Goal: Information Seeking & Learning: Understand process/instructions

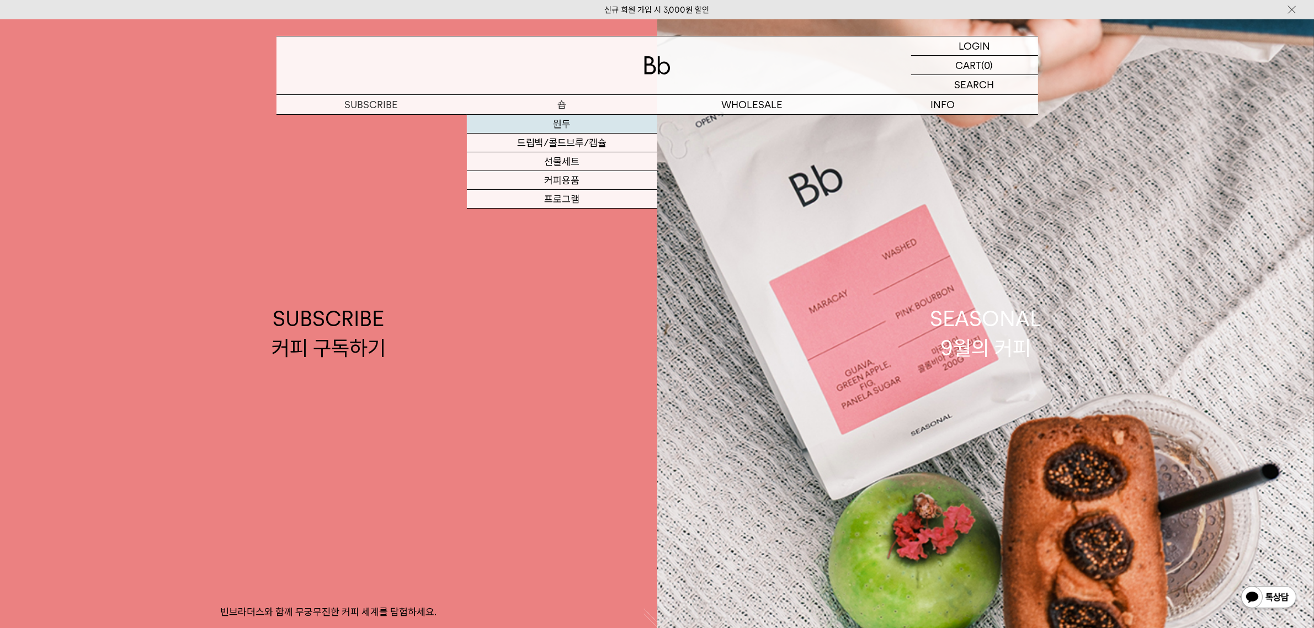
click at [590, 121] on link "원두" at bounding box center [562, 124] width 190 height 19
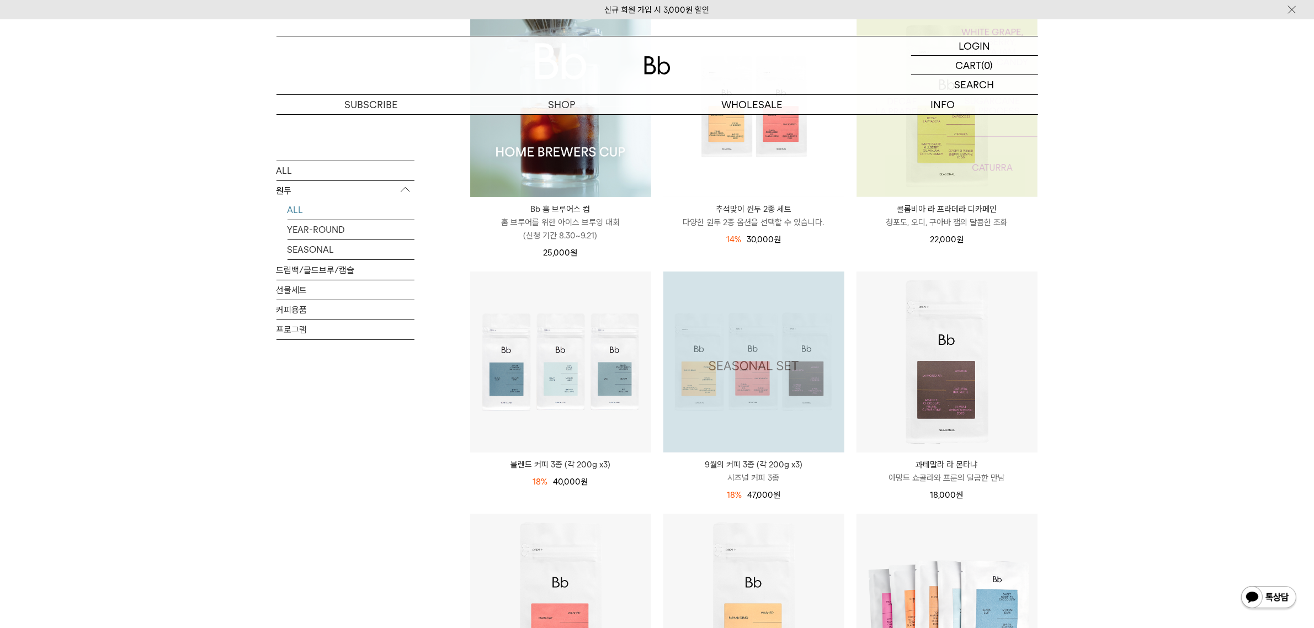
scroll to position [207, 0]
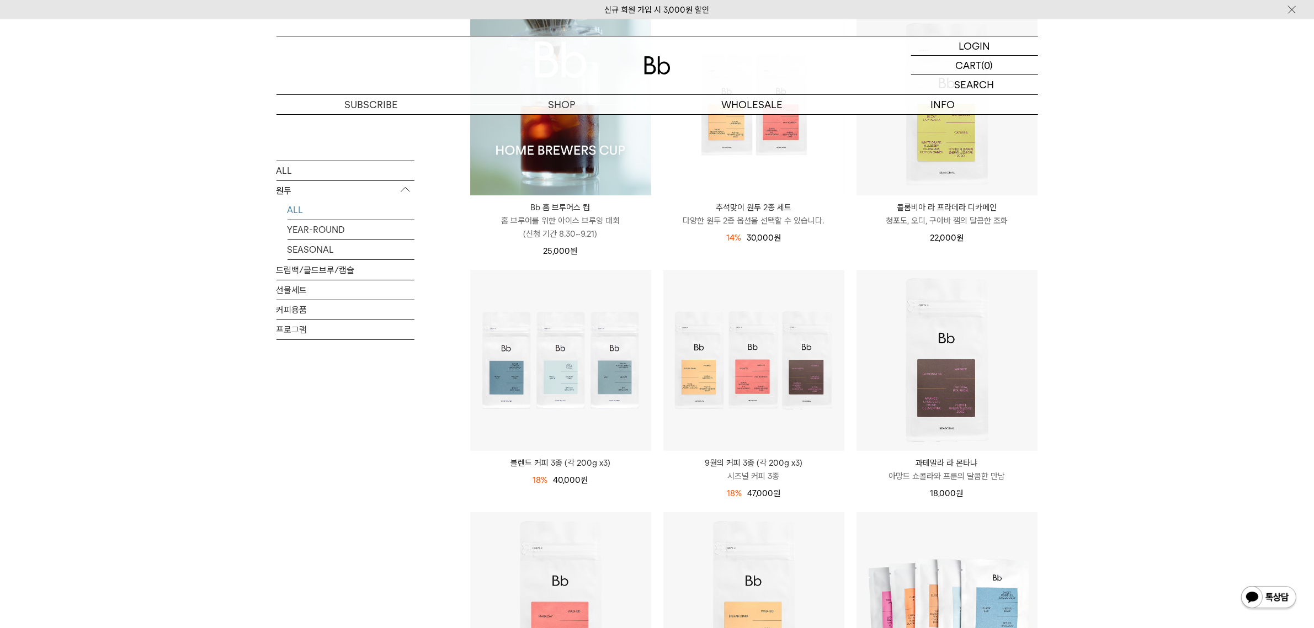
click at [0, 0] on img at bounding box center [0, 0] width 0 height 0
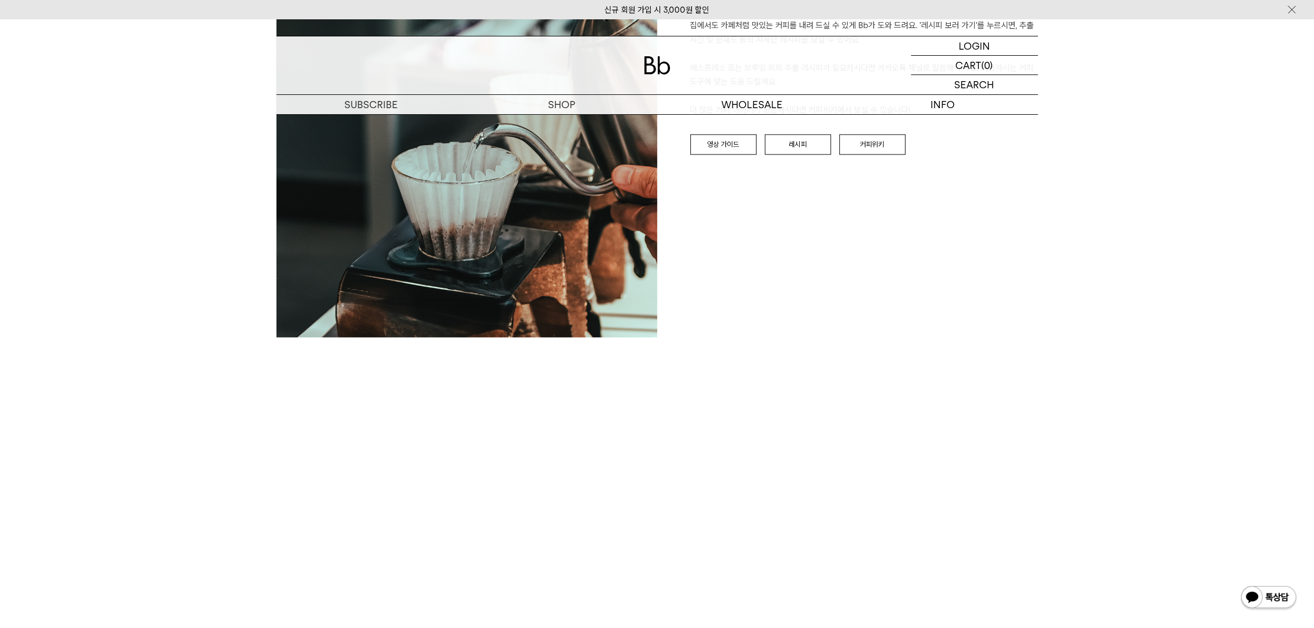
scroll to position [2691, 0]
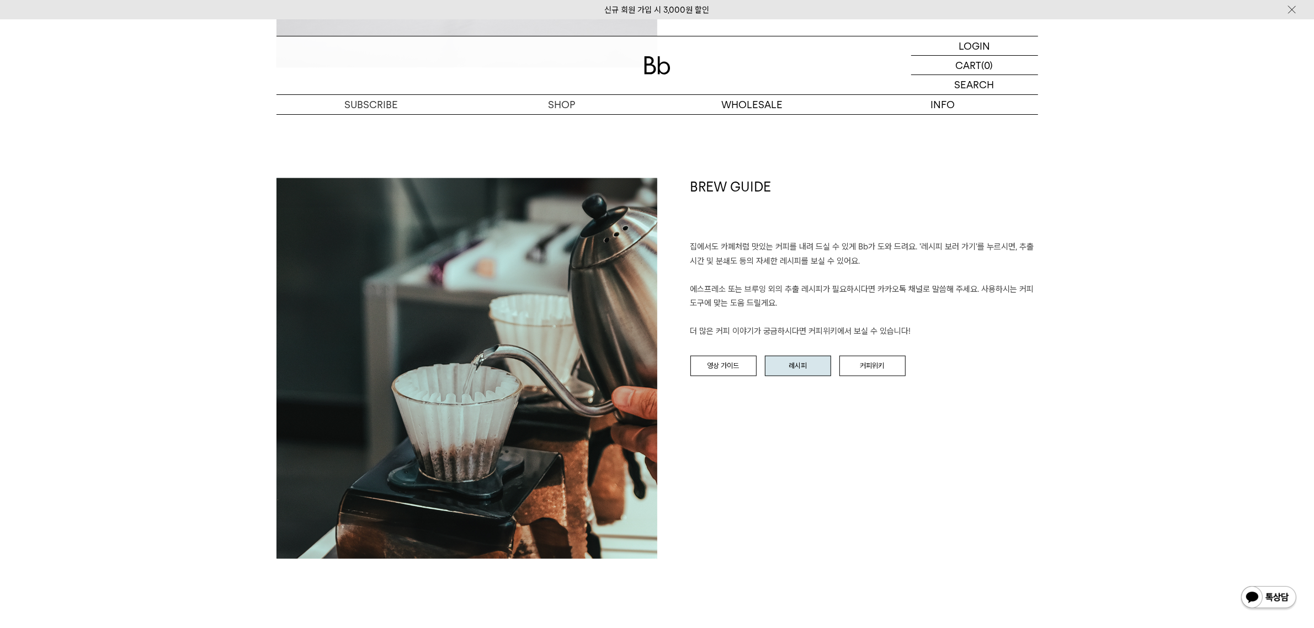
click at [812, 366] on link "레시피" at bounding box center [798, 366] width 66 height 21
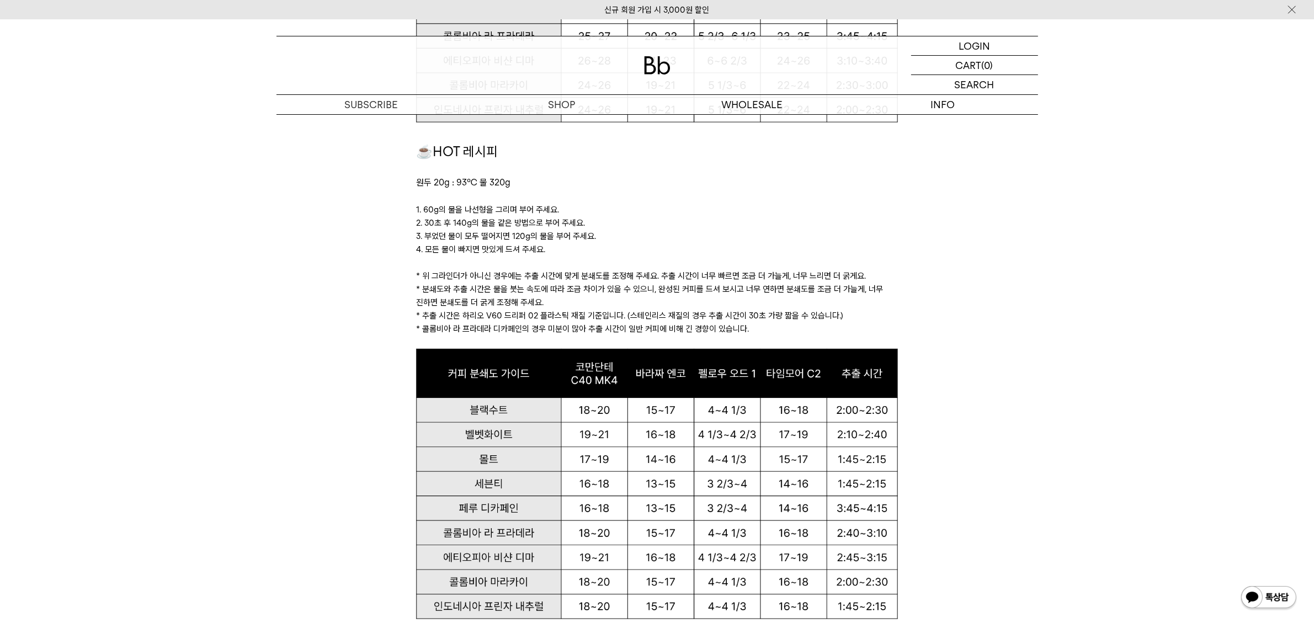
scroll to position [1088, 0]
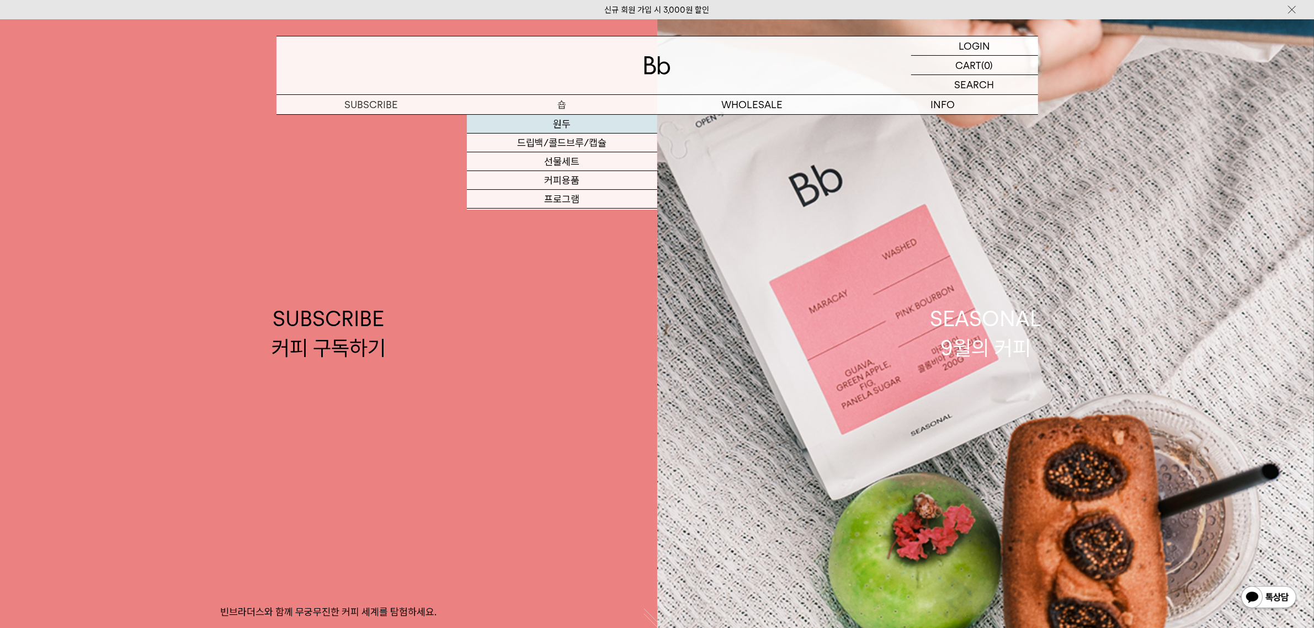
click at [561, 127] on link "원두" at bounding box center [562, 124] width 190 height 19
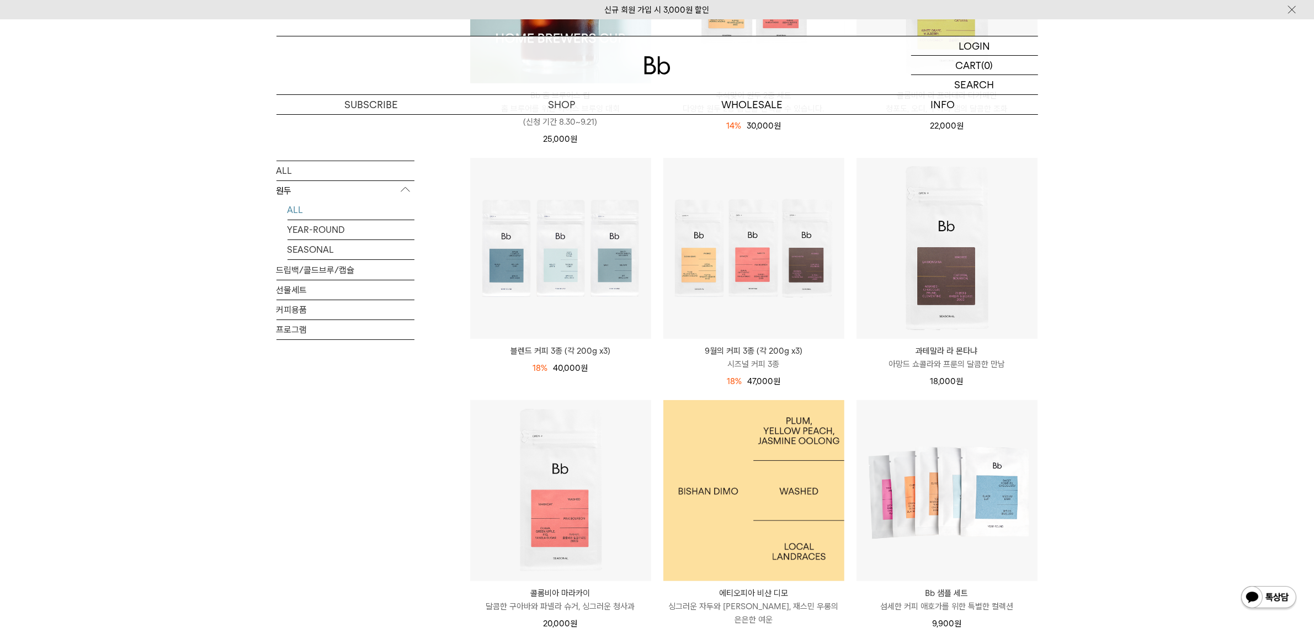
scroll to position [207, 0]
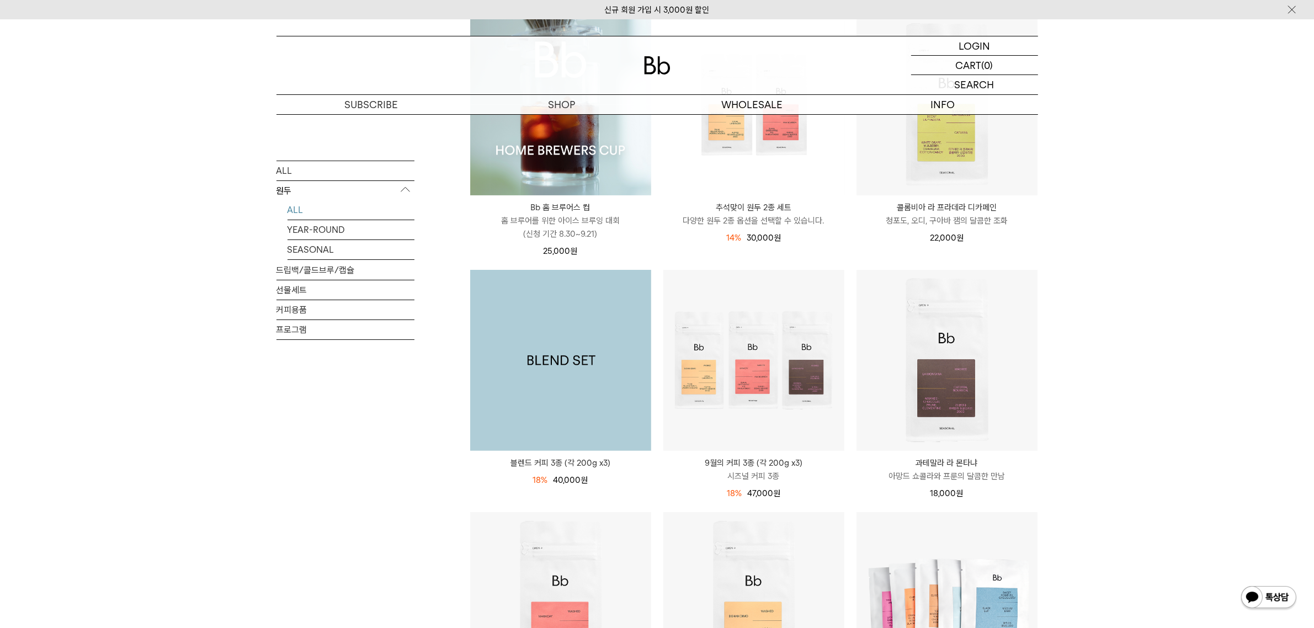
click at [614, 378] on img at bounding box center [560, 360] width 181 height 181
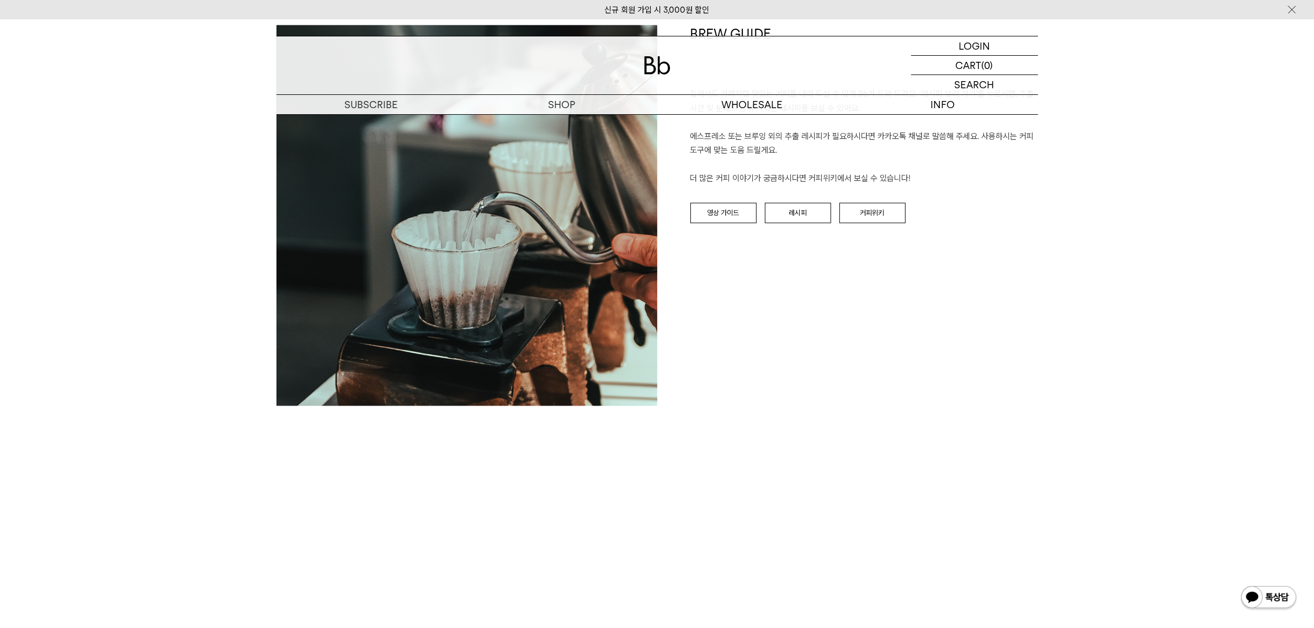
scroll to position [2691, 0]
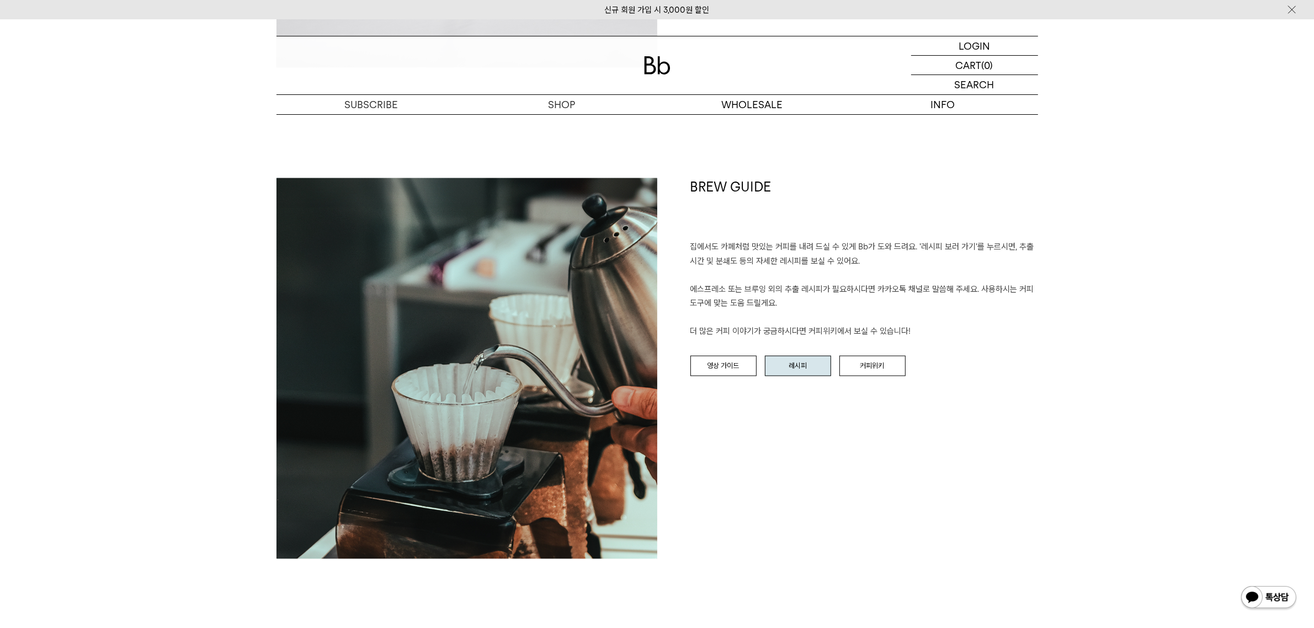
click at [807, 369] on link "레시피" at bounding box center [798, 366] width 66 height 21
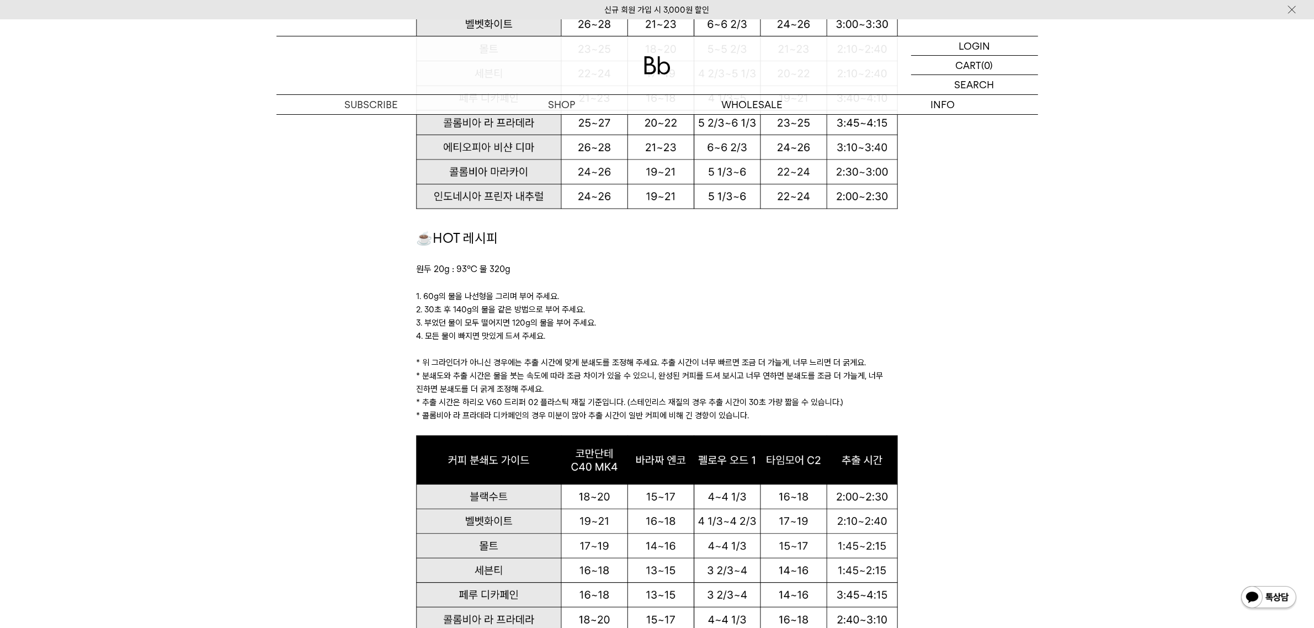
scroll to position [828, 0]
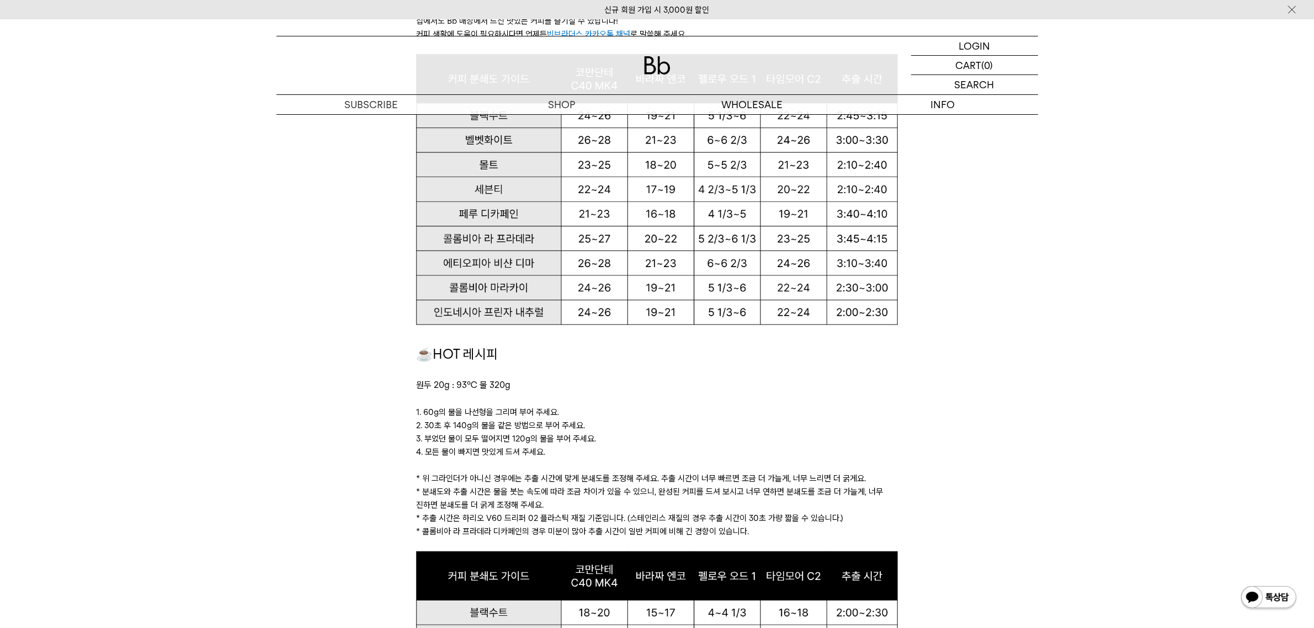
drag, startPoint x: 404, startPoint y: 412, endPoint x: 574, endPoint y: 446, distance: 173.2
copy div "1. 60g의 물을 나선형을 그리며 부어 주세요. 2. 30초 후 140g의 물을 같은 방법으로 부어 주세요. 3. 부었던 물이 모두 떨어지면…"
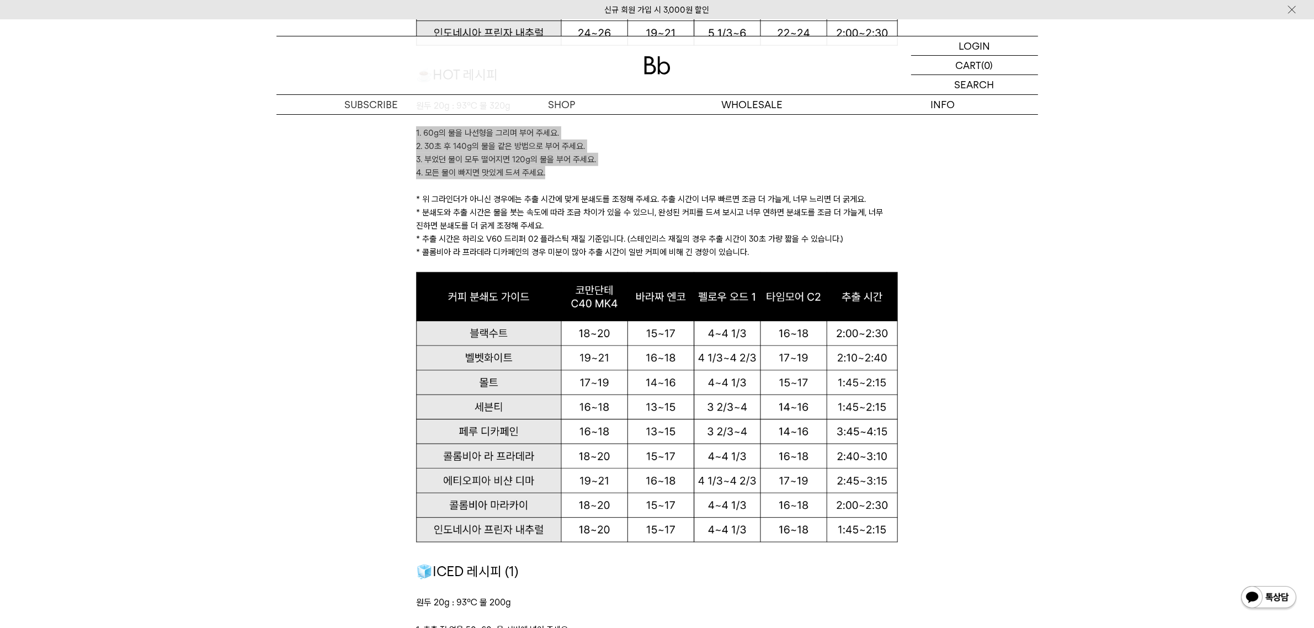
scroll to position [1035, 0]
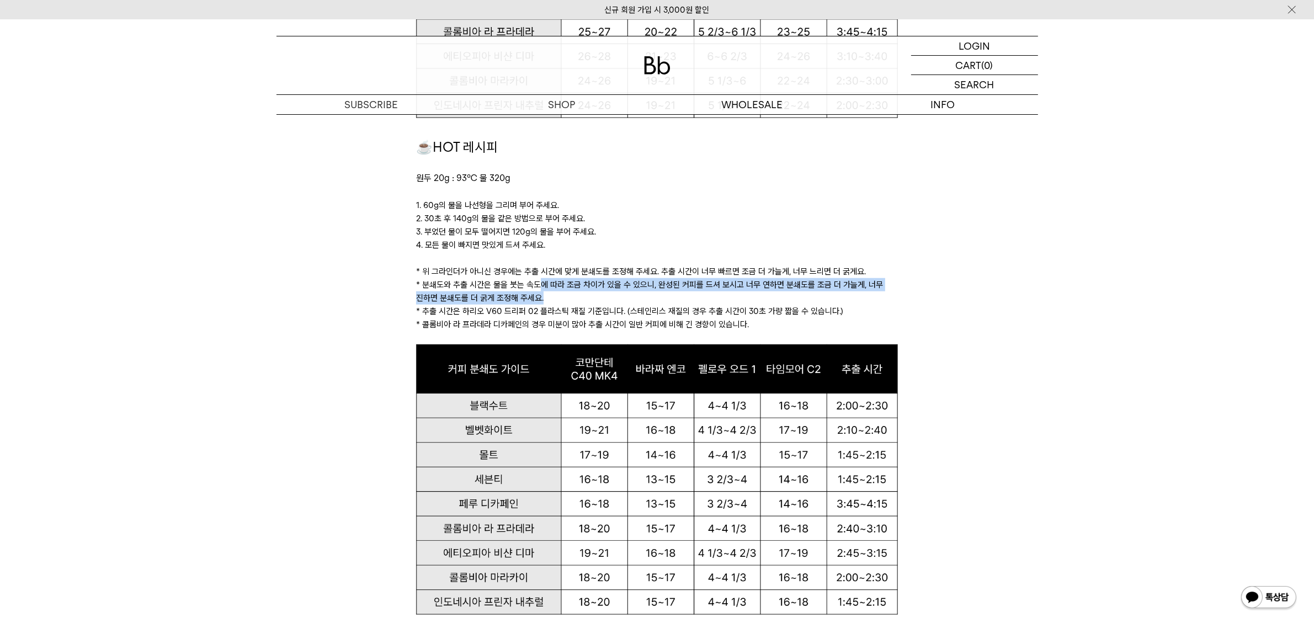
drag, startPoint x: 543, startPoint y: 301, endPoint x: 536, endPoint y: 283, distance: 19.9
click at [536, 283] on p "* 분쇄도와 추출 시간은 물을 붓는 속도에 따라 조금 차이가 있을 수 있으니, 완성된 커피를 드셔 보시고 너무 연하면 분쇄도를 조금 더 가늘게…" at bounding box center [657, 291] width 482 height 26
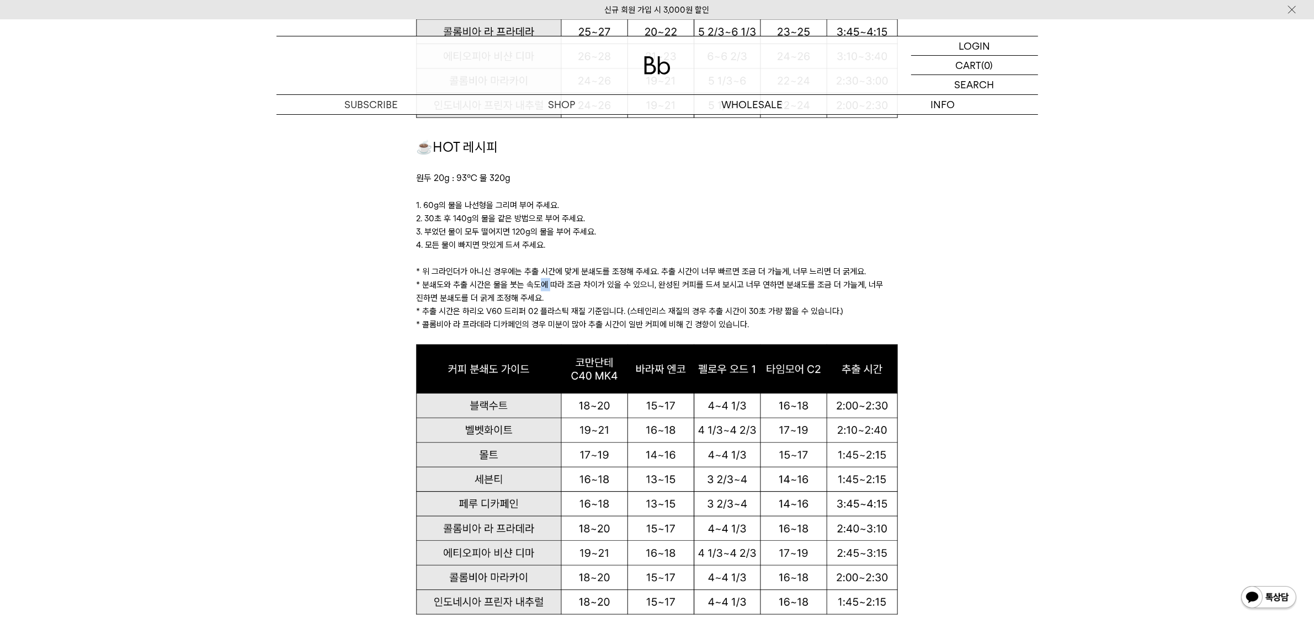
drag, startPoint x: 544, startPoint y: 285, endPoint x: 553, endPoint y: 293, distance: 12.2
click at [553, 293] on p "* 분쇄도와 추출 시간은 물을 붓는 속도에 따라 조금 차이가 있을 수 있으니, 완성된 커피를 드셔 보시고 너무 연하면 분쇄도를 조금 더 가늘게…" at bounding box center [657, 291] width 482 height 26
click at [554, 301] on p "* 분쇄도와 추출 시간은 물을 붓는 속도에 따라 조금 차이가 있을 수 있으니, 완성된 커피를 드셔 보시고 너무 연하면 분쇄도를 조금 더 가늘게…" at bounding box center [657, 291] width 482 height 26
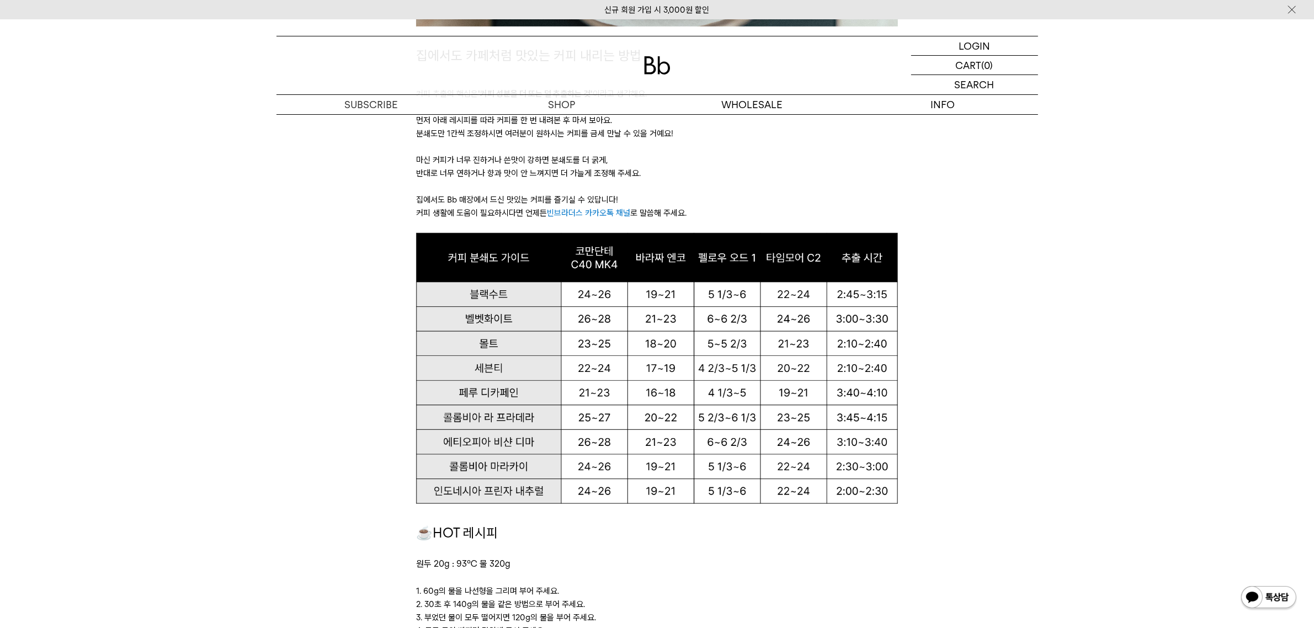
scroll to position [759, 0]
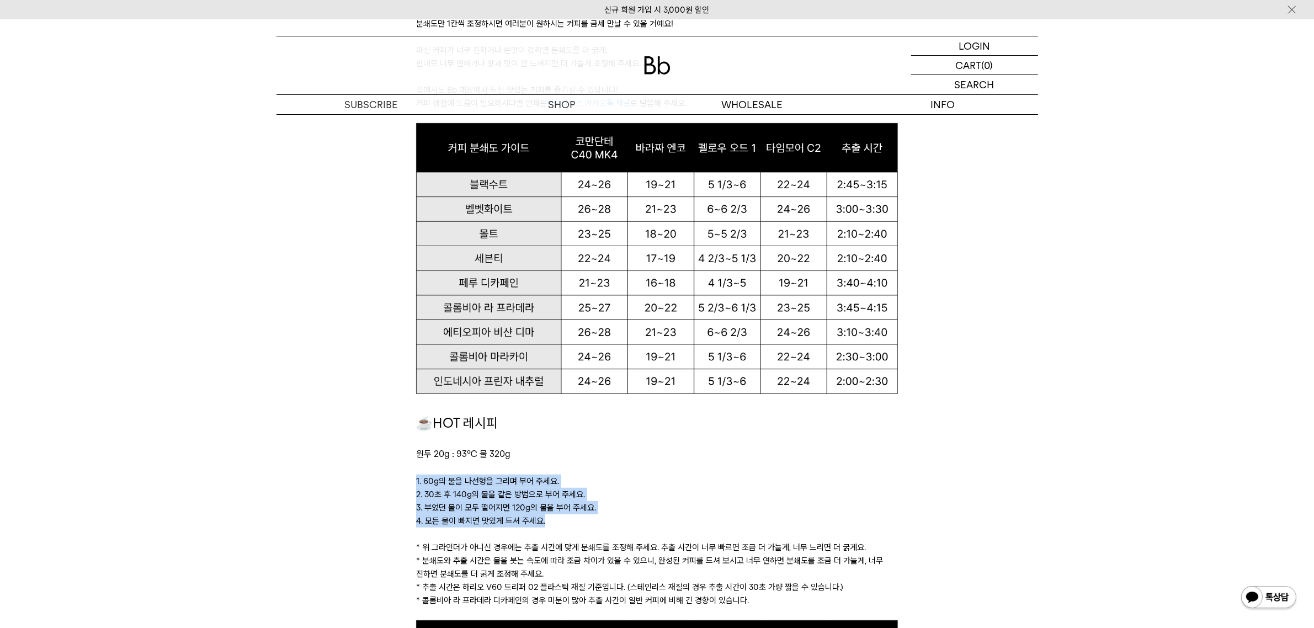
drag, startPoint x: 560, startPoint y: 525, endPoint x: 561, endPoint y: 462, distance: 62.9
click at [561, 462] on div "☕HOT 레시피 원두 20g : 93℃ 물 320g 1. 60g의 물을 나선형을 그리며 부어 주세요. 2. 30초 후 140g의 물을 같은 방…" at bounding box center [657, 517] width 482 height 208
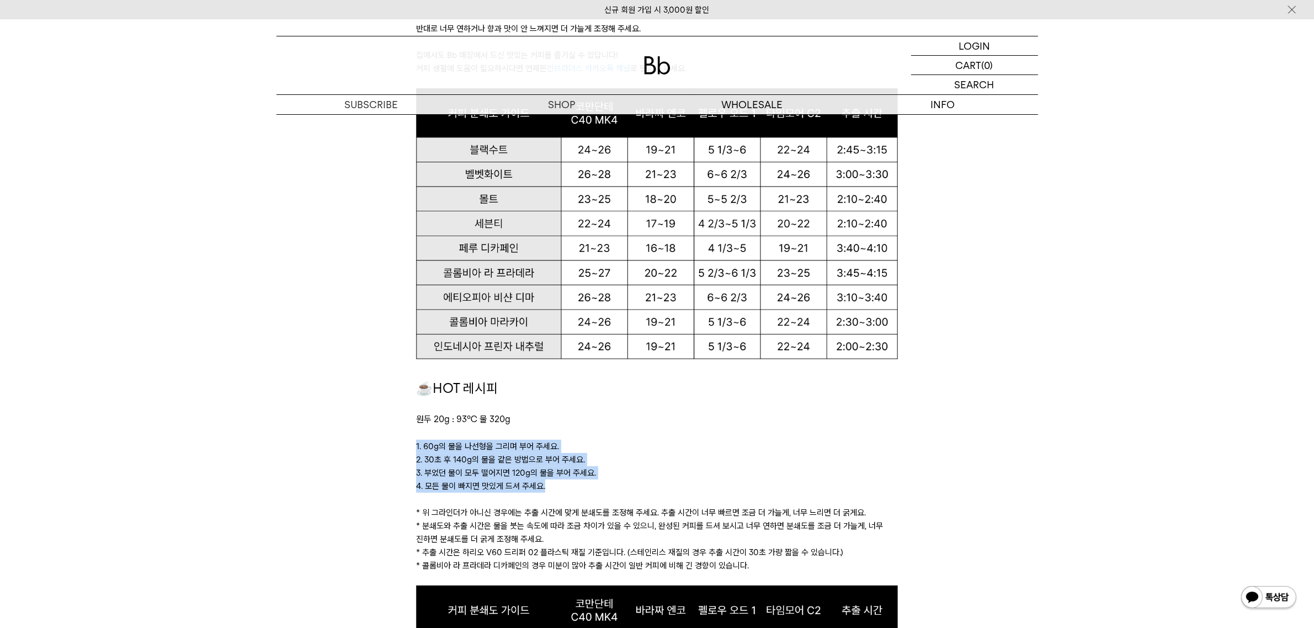
scroll to position [828, 0]
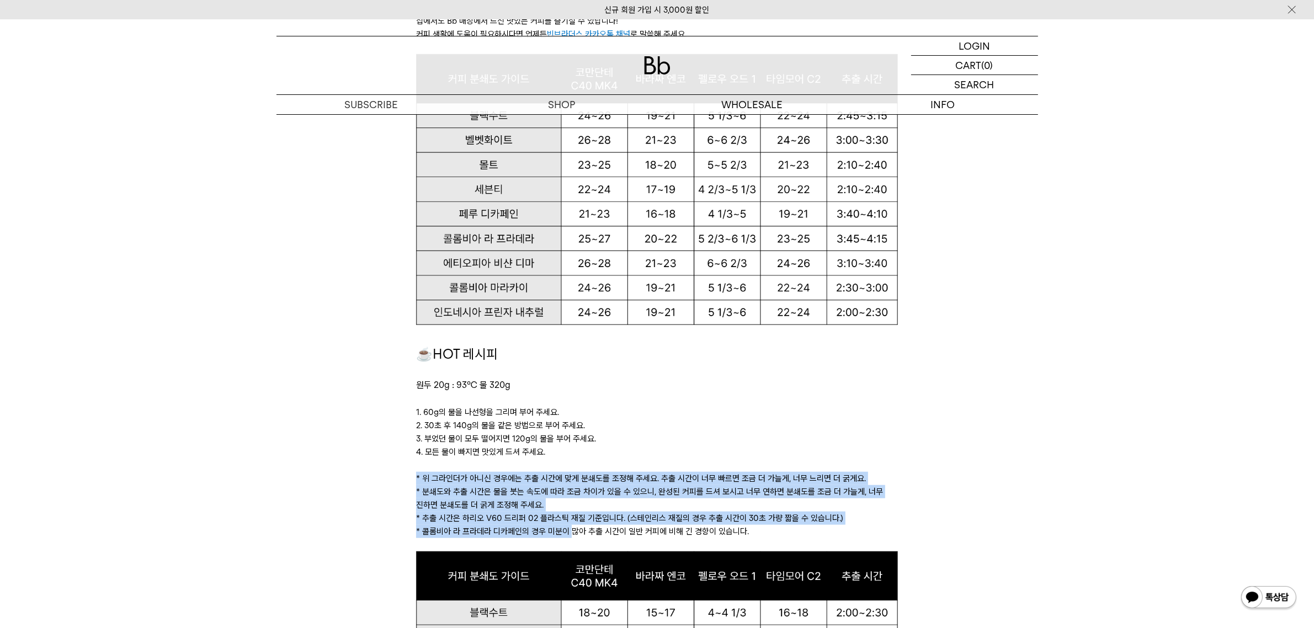
drag, startPoint x: 570, startPoint y: 534, endPoint x: 564, endPoint y: 467, distance: 67.1
click at [564, 467] on div "☕HOT 레시피 원두 20g : 93℃ 물 320g 1. 60g의 물을 나선형을 그리며 부어 주세요. 2. 30초 후 140g의 물을 같은 방…" at bounding box center [657, 448] width 482 height 208
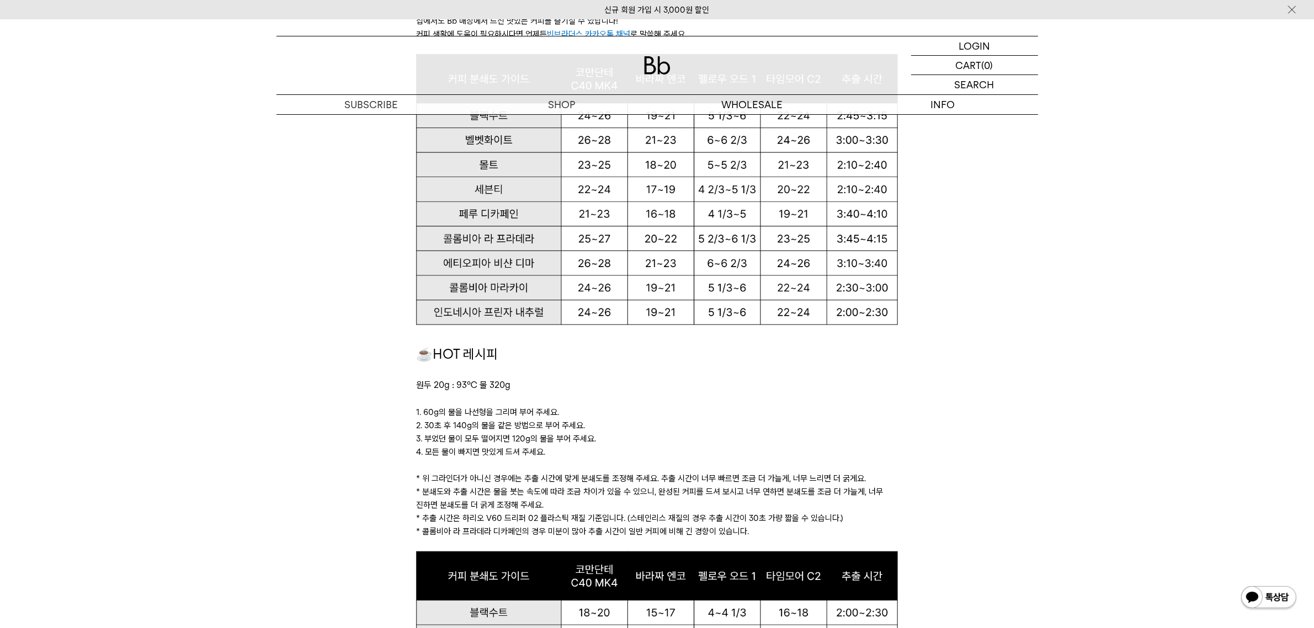
click at [569, 542] on p at bounding box center [657, 544] width 482 height 13
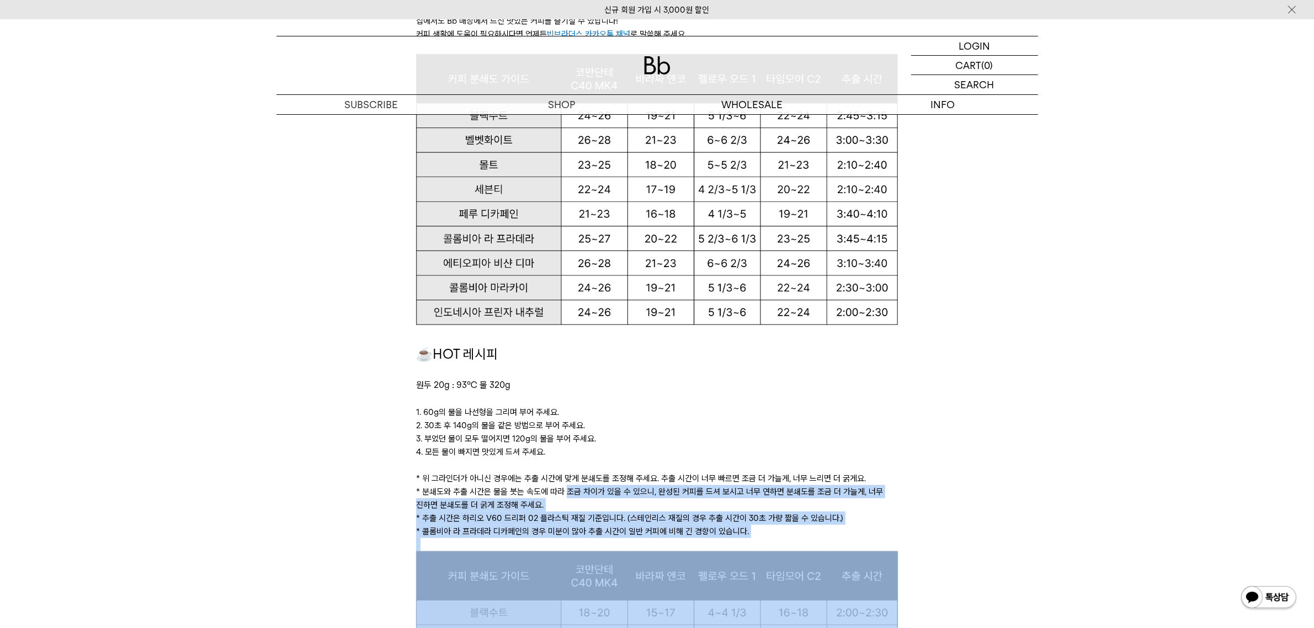
drag, startPoint x: 569, startPoint y: 542, endPoint x: 569, endPoint y: 490, distance: 52.4
click at [569, 490] on div "☕HOT 레시피 원두 20g : 93℃ 물 320g 1. 60g의 물을 나선형을 그리며 부어 주세요. 2. 30초 후 140g의 물을 같은 방…" at bounding box center [657, 448] width 482 height 208
click at [569, 490] on p "* 분쇄도와 추출 시간은 물을 붓는 속도에 따라 조금 차이가 있을 수 있으니, 완성된 커피를 드셔 보시고 너무 연하면 분쇄도를 조금 더 가늘게…" at bounding box center [657, 498] width 482 height 26
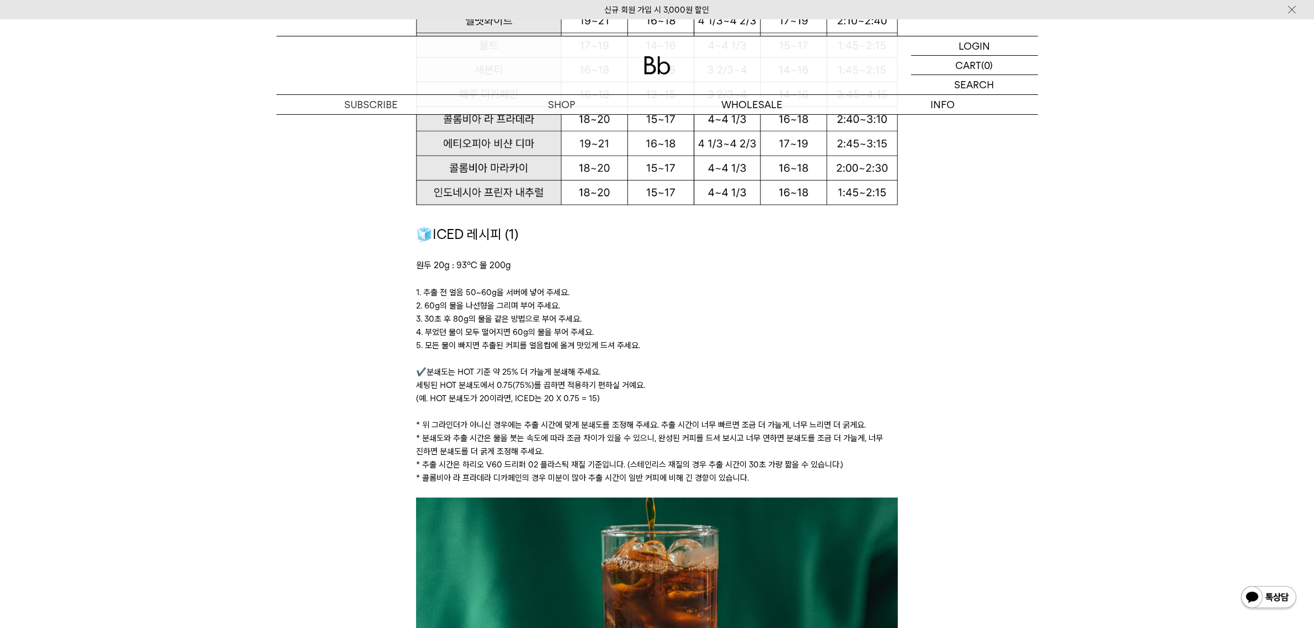
scroll to position [1449, 0]
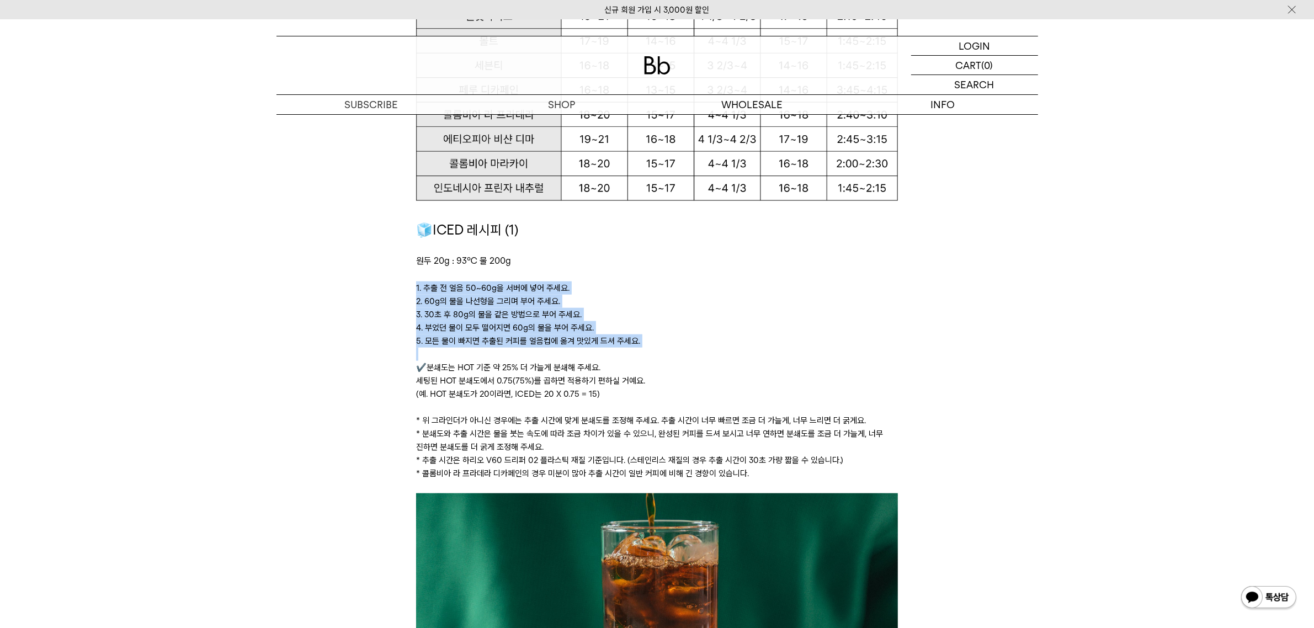
drag, startPoint x: 411, startPoint y: 285, endPoint x: 644, endPoint y: 347, distance: 240.4
click at [649, 342] on p "5. 모든 물이 빠지면 추출된 커피를 얼음컵에 옮겨 맛있게 드셔 주세요." at bounding box center [657, 341] width 482 height 13
copy div "1. 추출 전 얼음 50~60g을 서버에 넣어 주세요. 2. 60g의 물을 나선형을 그리며 부어 주세요. 3. 30초 후 80g의 물을 같은 …"
drag, startPoint x: 587, startPoint y: 348, endPoint x: 605, endPoint y: 349, distance: 18.3
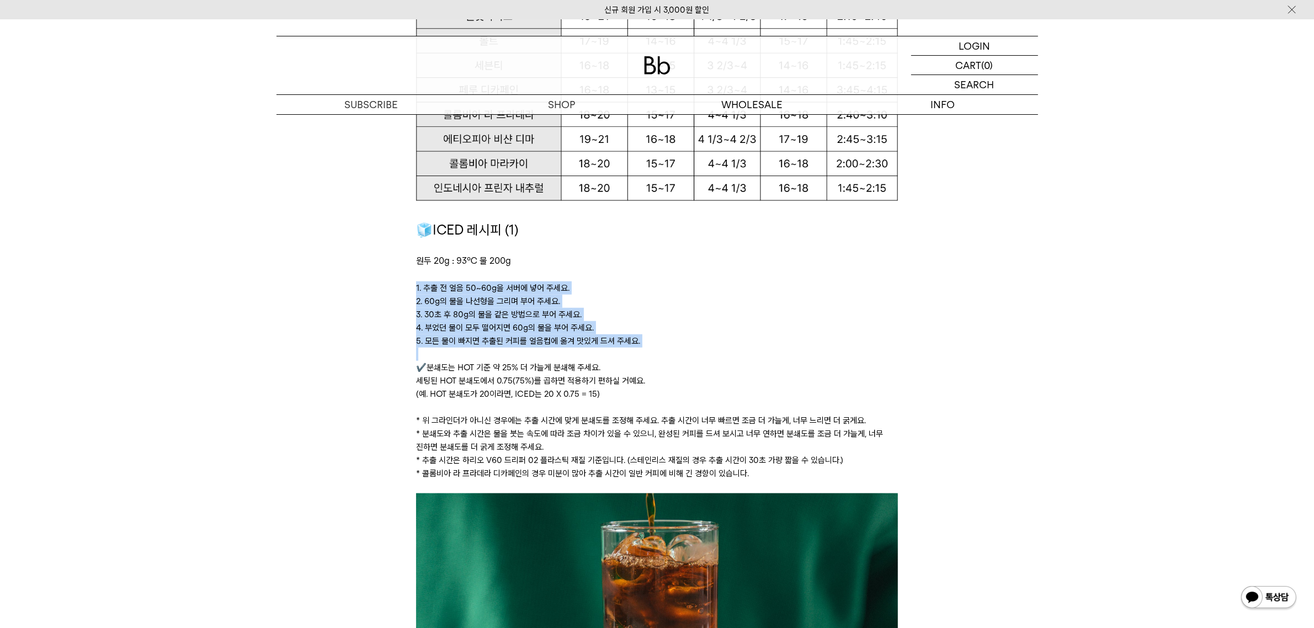
click at [587, 348] on p at bounding box center [657, 354] width 482 height 13
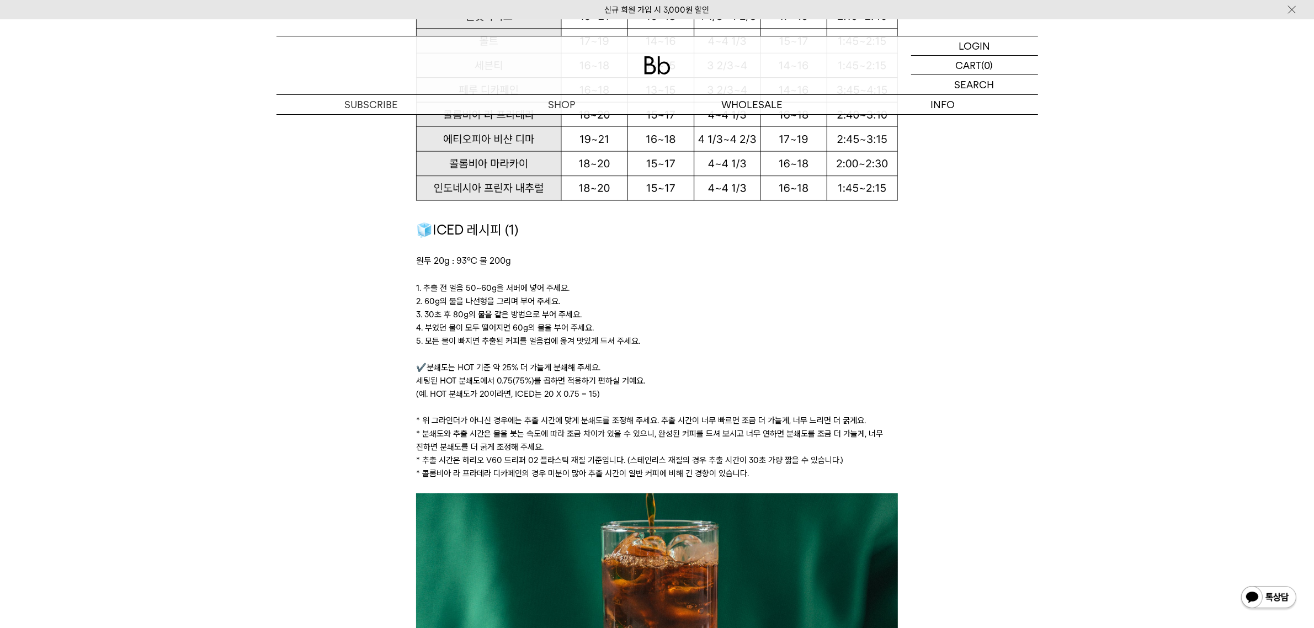
drag, startPoint x: 638, startPoint y: 341, endPoint x: 385, endPoint y: 287, distance: 258.6
copy div "1. 추출 전 얼음 50~60g을 서버에 넣어 주세요. 2. 60g의 물을 나선형을 그리며 부어 주세요. 3. 30초 후 80g의 물을 같은 …"
drag, startPoint x: 461, startPoint y: 466, endPoint x: 373, endPoint y: 464, distance: 87.8
click at [461, 467] on p "* 콜롬비아 라 프라데라 디카페인의 경우 미분이 많아 추출 시간이 일반 커피에 비해 긴 경향이 있습니다." at bounding box center [657, 473] width 482 height 13
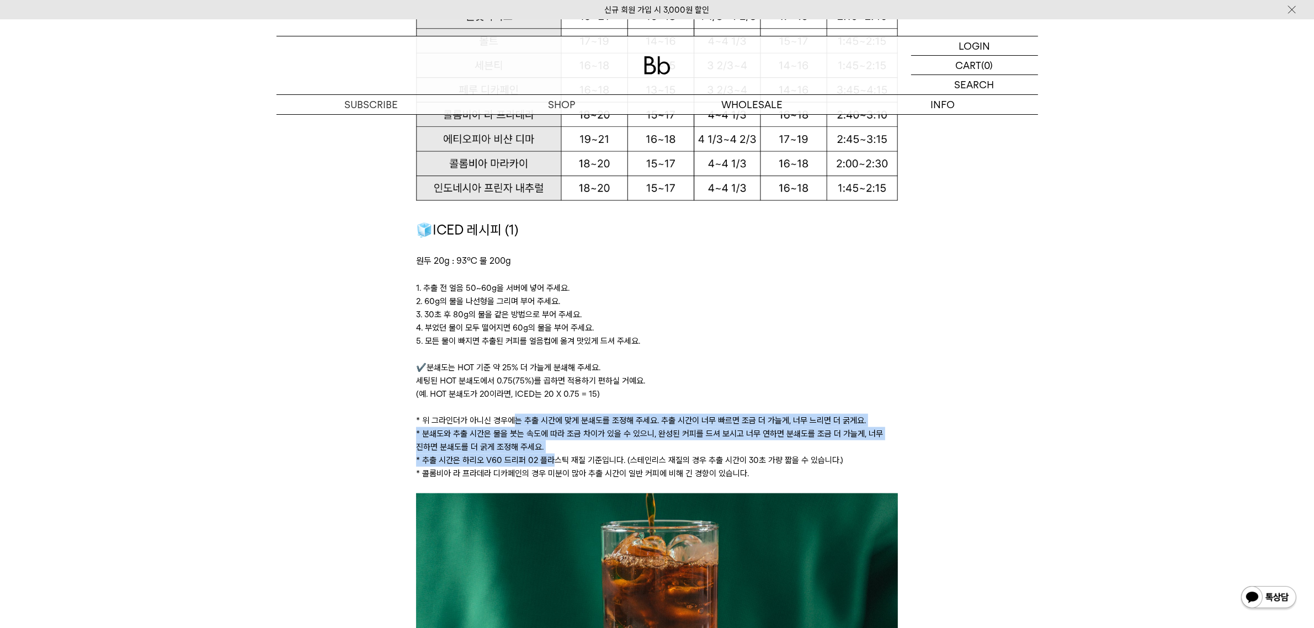
drag, startPoint x: 551, startPoint y: 457, endPoint x: 513, endPoint y: 418, distance: 53.5
click at [513, 418] on div "🧊ICED 레시피 (1) 원두 20g : 93℃ 물 200g ﻿ 1. 추출 전 얼음 50~60g을 서버에 넣어 주세요. 2. 60g의 물을 나…" at bounding box center [657, 357] width 482 height 274
click at [487, 446] on p "* 분쇄도와 추출 시간은 물을 붓는 속도에 따라 조금 차이가 있을 수 있으니, 완성된 커피를 드셔 보시고 너무 연하면 분쇄도를 조금 더 가늘게…" at bounding box center [657, 440] width 482 height 26
click at [503, 459] on p "* 추출 시간은 하리오 V60 드리퍼 02 플라스틱 재질 기준입니다. (스테인리스 재질의 경우 추출 시간이 30초 가량 짧을 수 있습니다.)" at bounding box center [657, 460] width 482 height 13
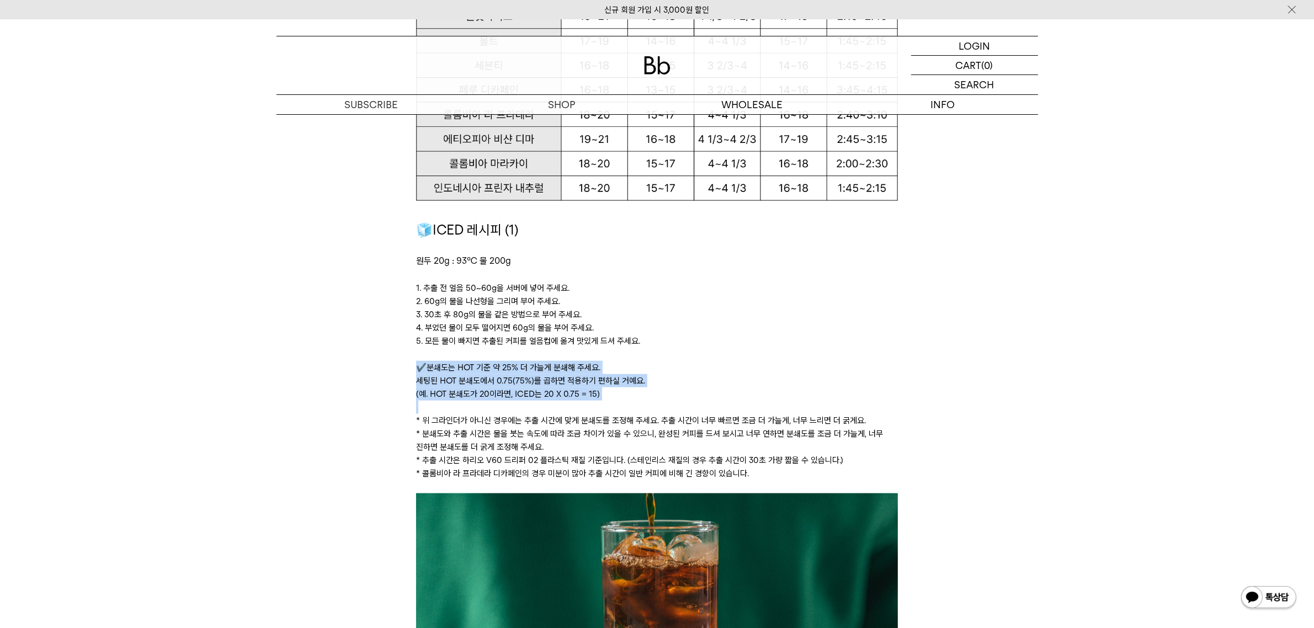
drag, startPoint x: 743, startPoint y: 378, endPoint x: 735, endPoint y: 356, distance: 23.4
click at [735, 356] on div "🧊ICED 레시피 (1) 원두 20g : 93℃ 물 200g ﻿ 1. 추출 전 얼음 50~60g을 서버에 넣어 주세요. 2. 60g의 물을 나…" at bounding box center [657, 357] width 482 height 274
click at [752, 470] on p "* 콜롬비아 라 프라데라 디카페인의 경우 미분이 많아 추출 시간이 일반 커피에 비해 긴 경향이 있습니다." at bounding box center [657, 473] width 482 height 13
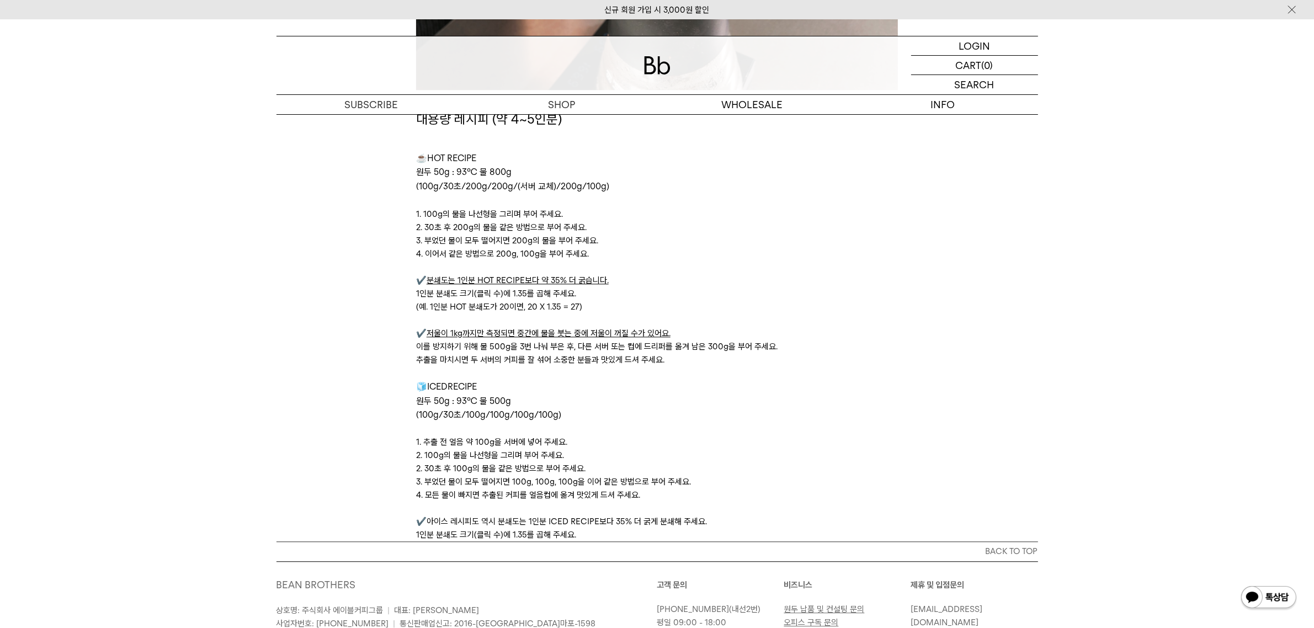
scroll to position [3572, 0]
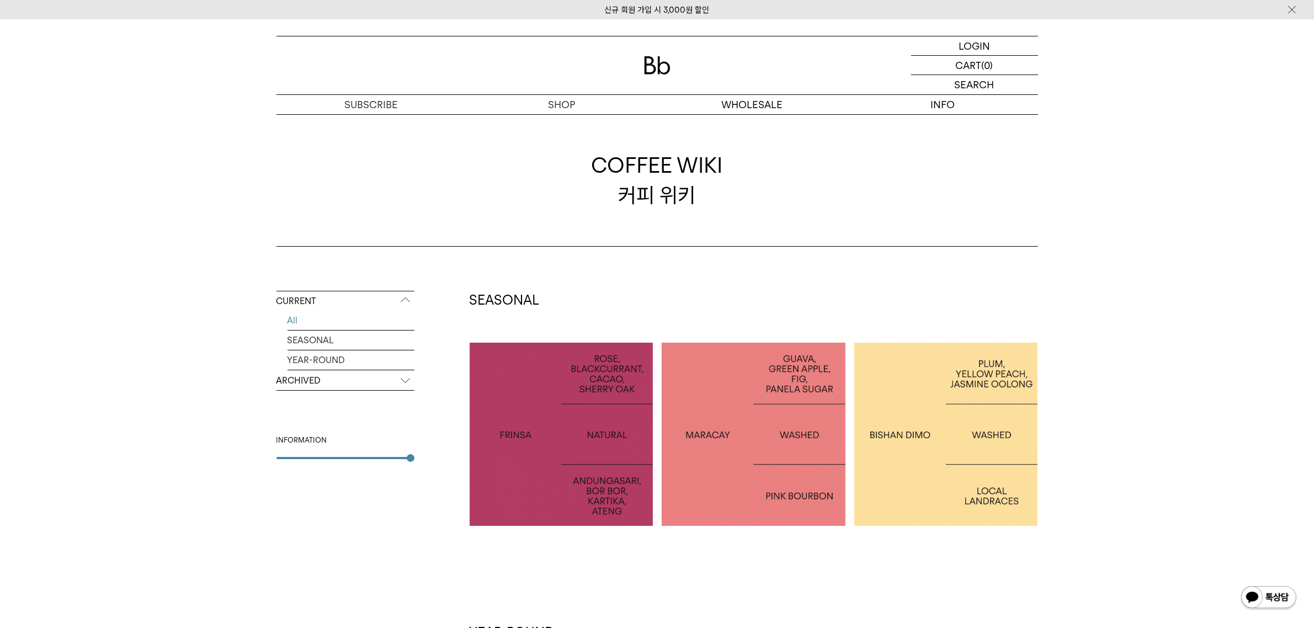
click at [540, 421] on div at bounding box center [562, 435] width 184 height 184
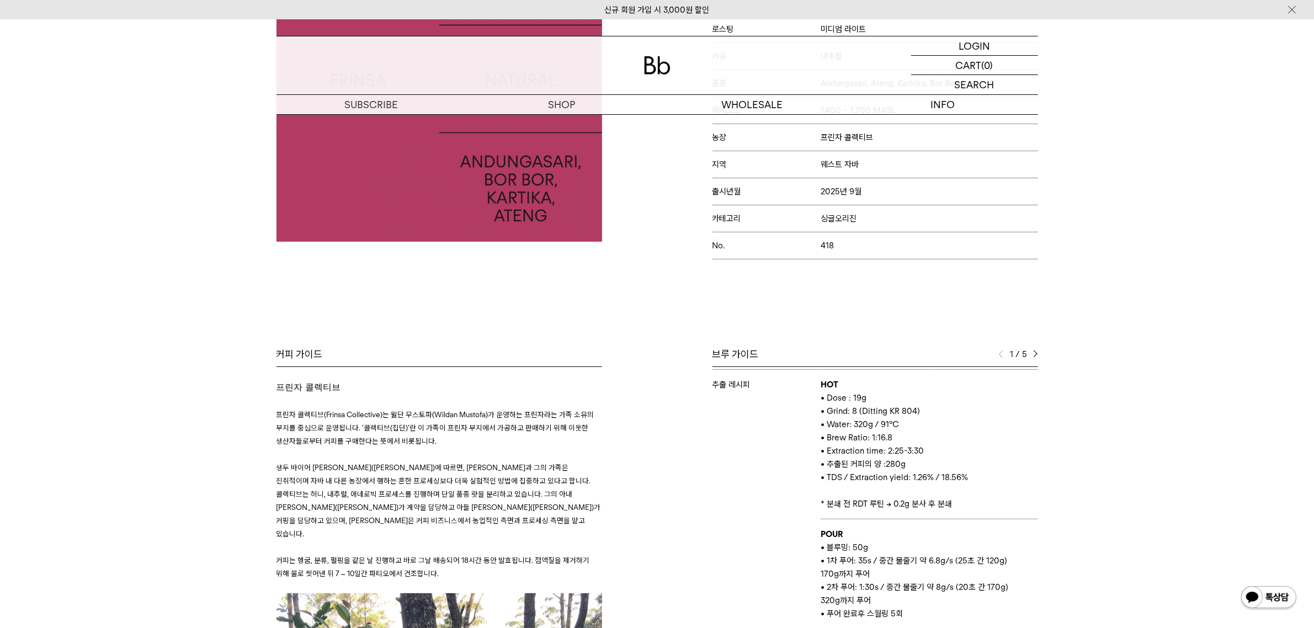
scroll to position [207, 0]
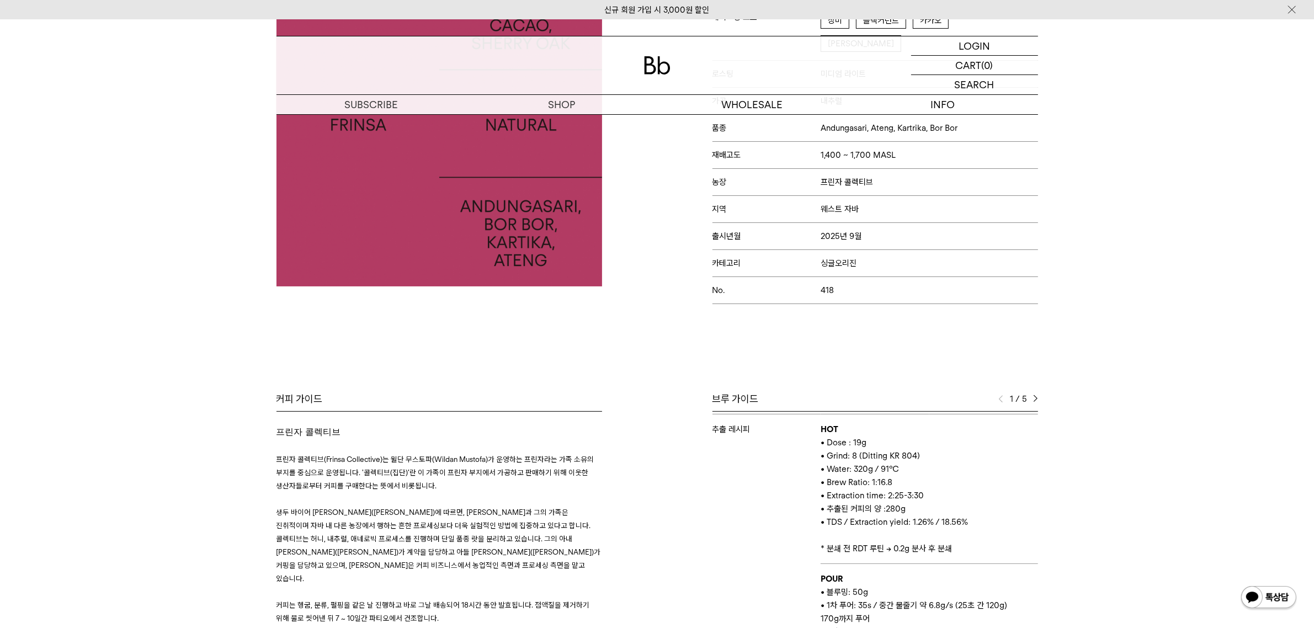
click at [1028, 393] on div "1 / 5" at bounding box center [1019, 399] width 40 height 13
click at [1033, 395] on img at bounding box center [1035, 399] width 5 height 8
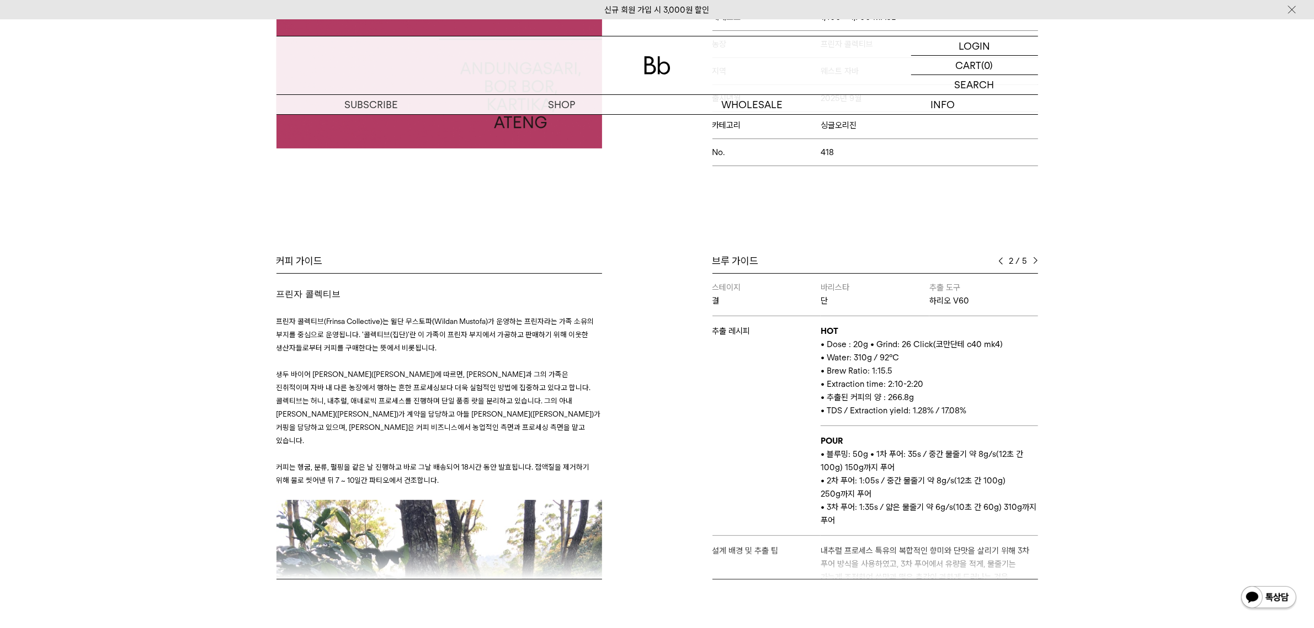
scroll to position [0, 0]
drag, startPoint x: 938, startPoint y: 367, endPoint x: 885, endPoint y: 367, distance: 53.5
click at [885, 379] on p "• Extraction time: 2:10-2:20" at bounding box center [929, 385] width 217 height 13
click at [885, 380] on span "• Extraction time: 2:10-2:20" at bounding box center [872, 385] width 103 height 10
click at [998, 254] on div "브루 가이드" at bounding box center [876, 260] width 326 height 13
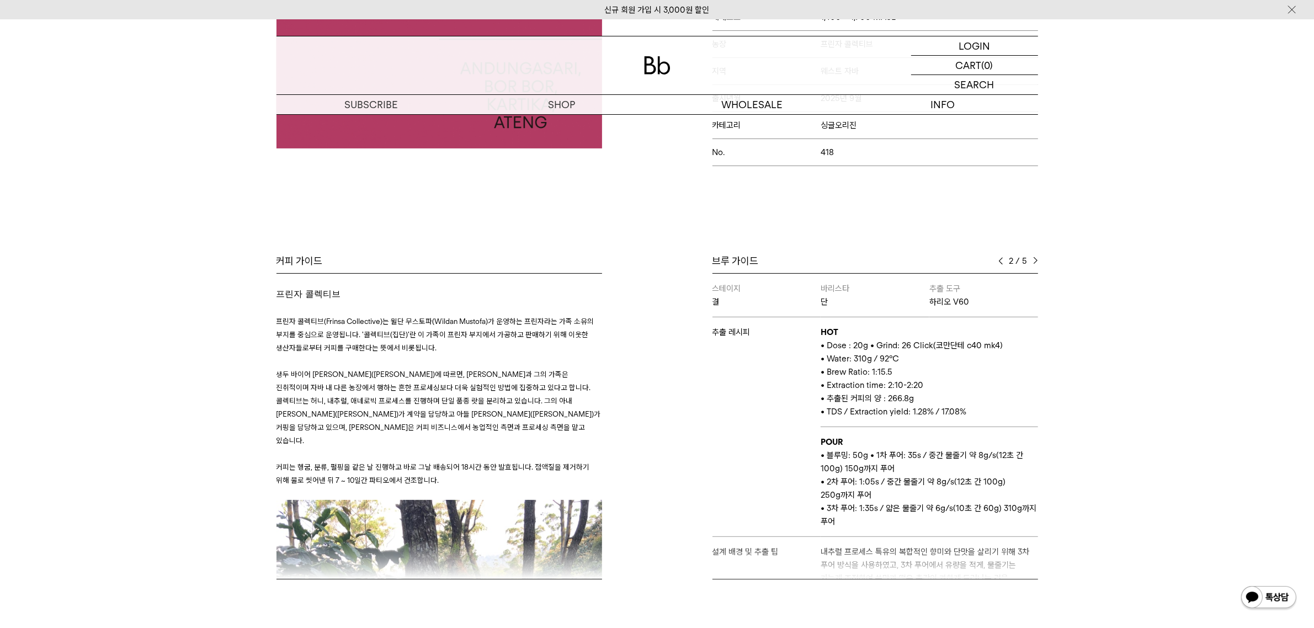
click at [1001, 257] on img at bounding box center [1001, 261] width 5 height 8
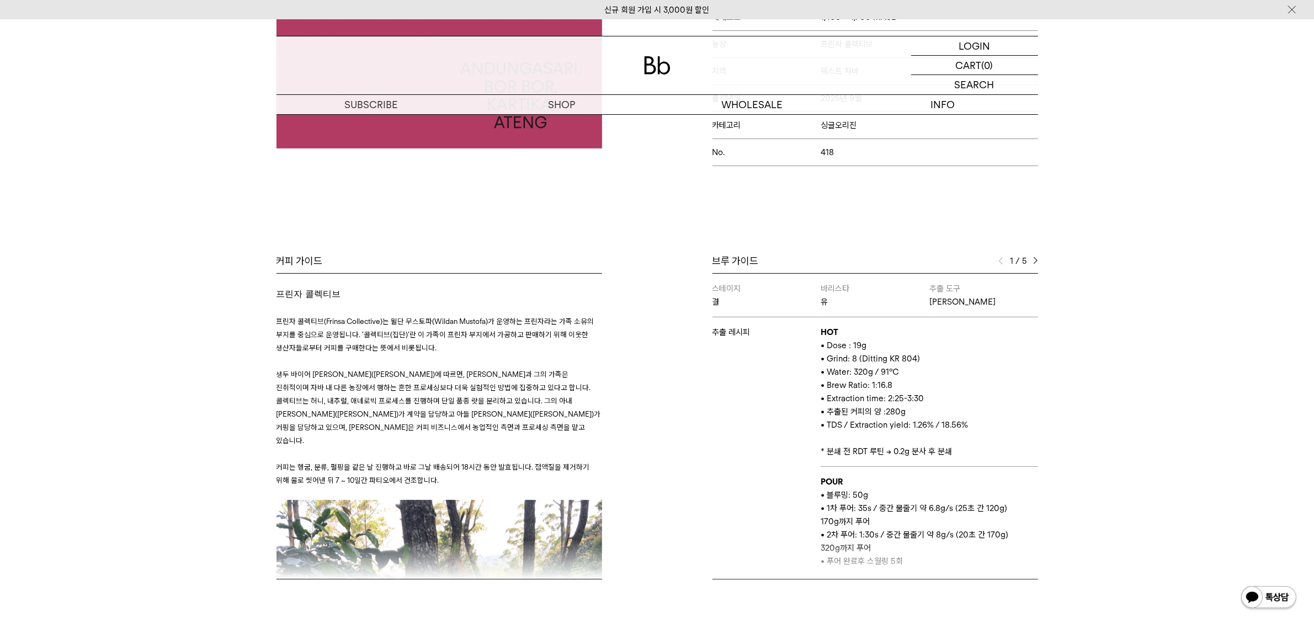
click at [1033, 257] on img at bounding box center [1035, 261] width 5 height 8
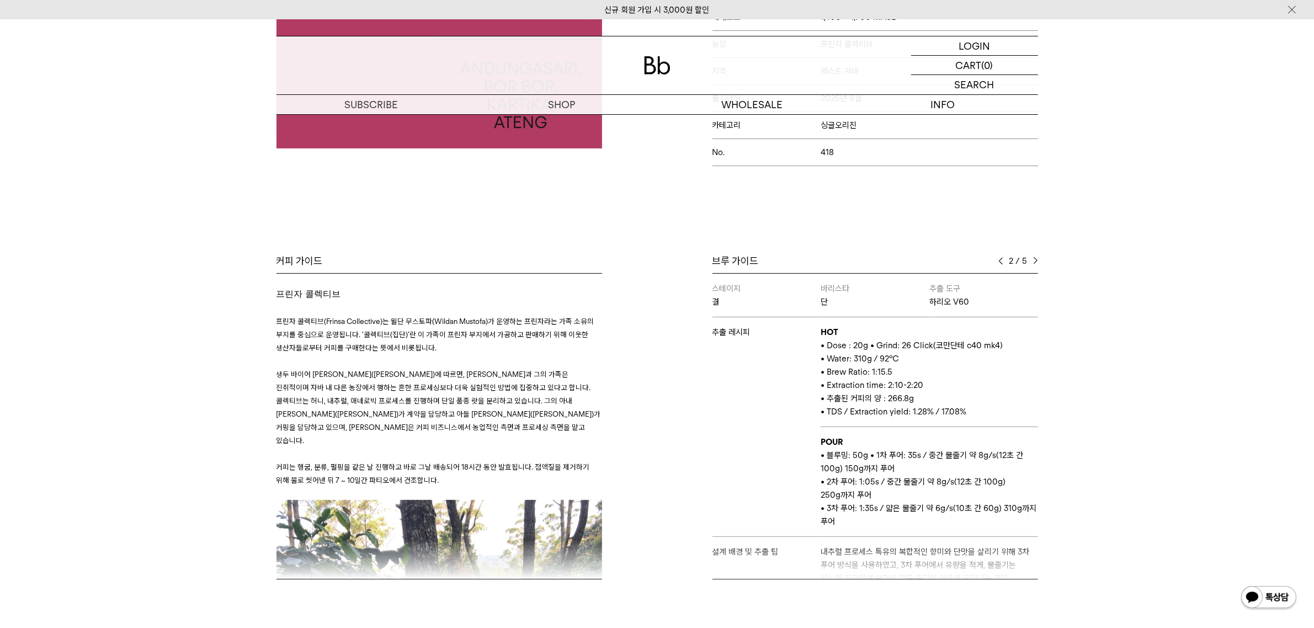
click at [1033, 257] on img at bounding box center [1035, 261] width 5 height 8
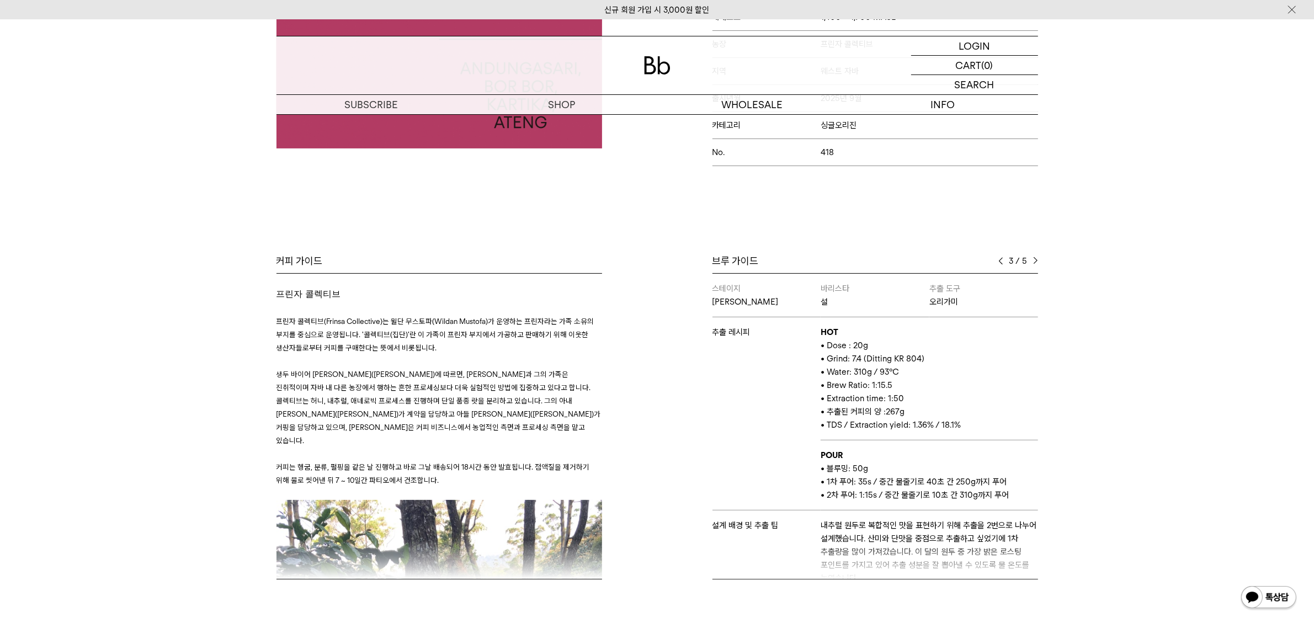
click at [1033, 257] on img at bounding box center [1035, 261] width 5 height 8
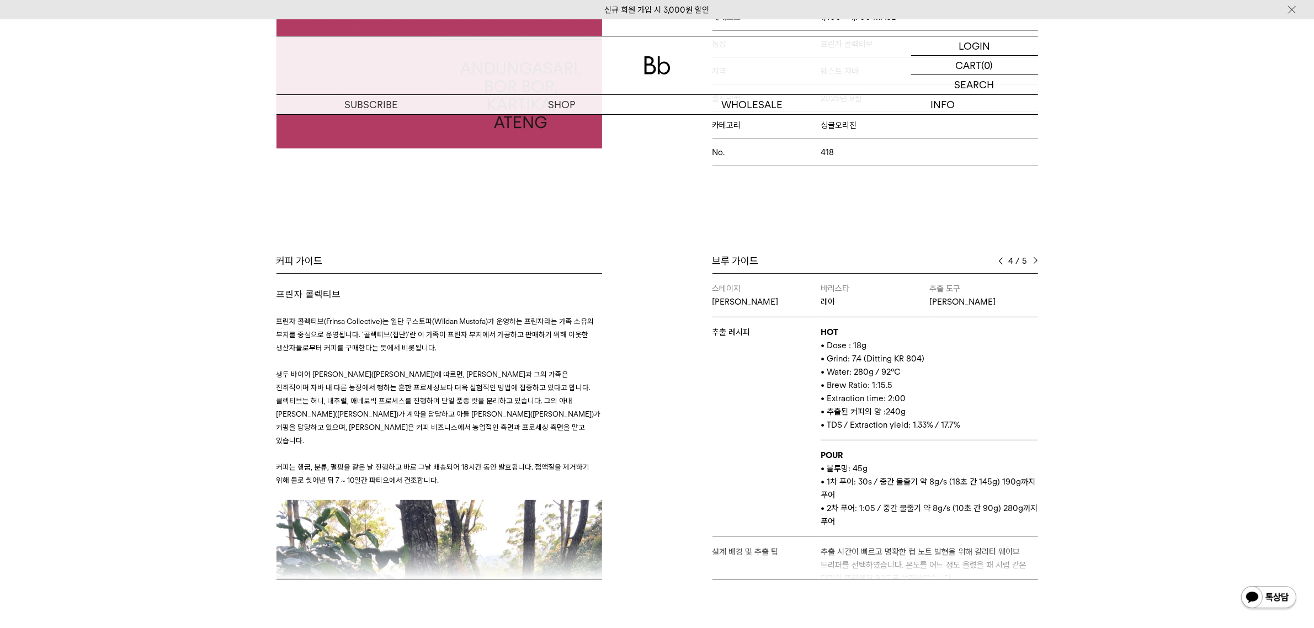
click at [1033, 257] on img at bounding box center [1035, 261] width 5 height 8
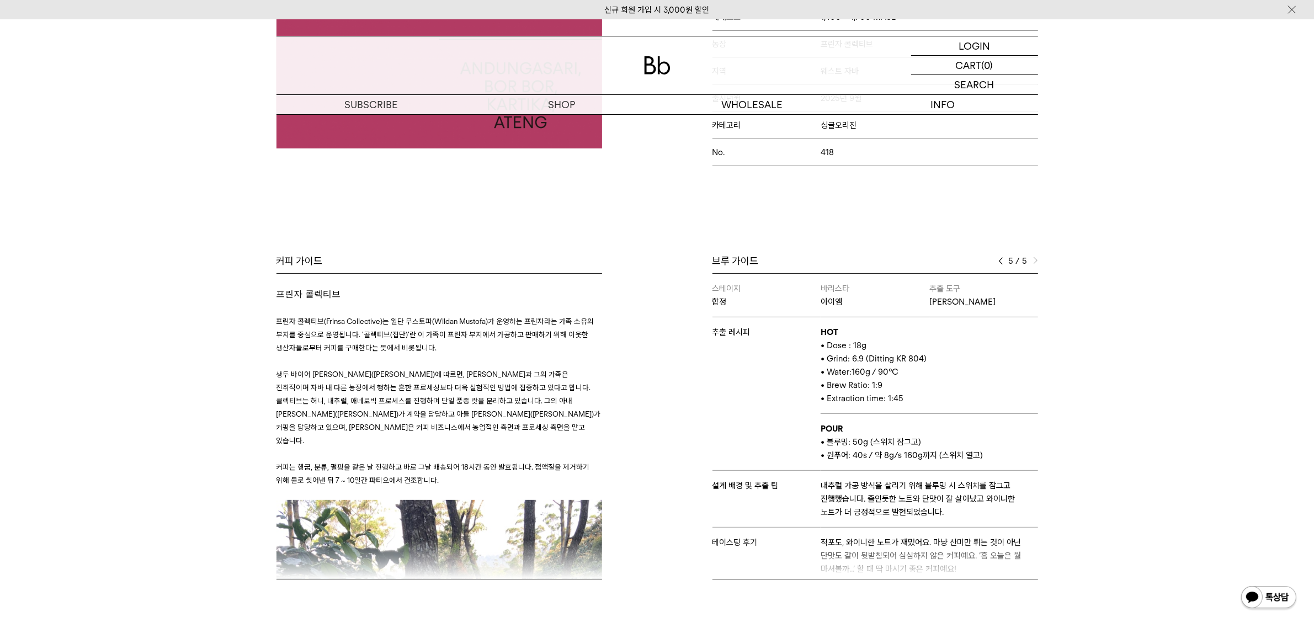
click at [1004, 254] on div "5 / 5" at bounding box center [1019, 260] width 40 height 13
click at [1001, 257] on img at bounding box center [1001, 261] width 5 height 8
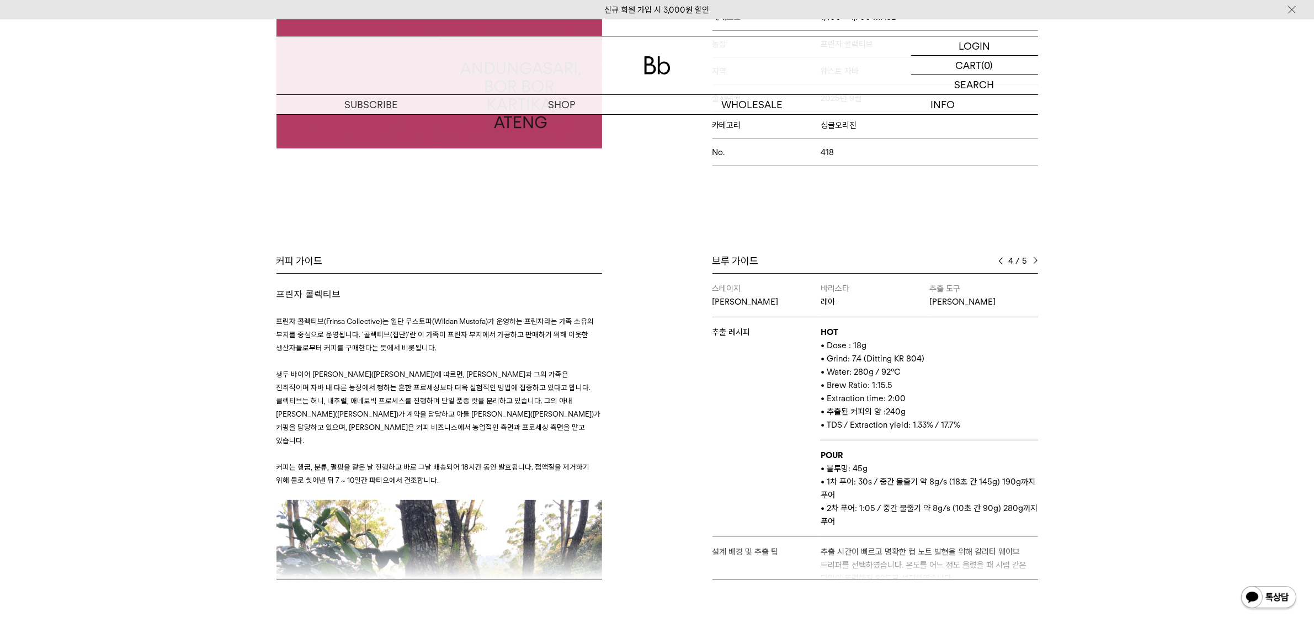
click at [1001, 257] on img at bounding box center [1001, 261] width 5 height 8
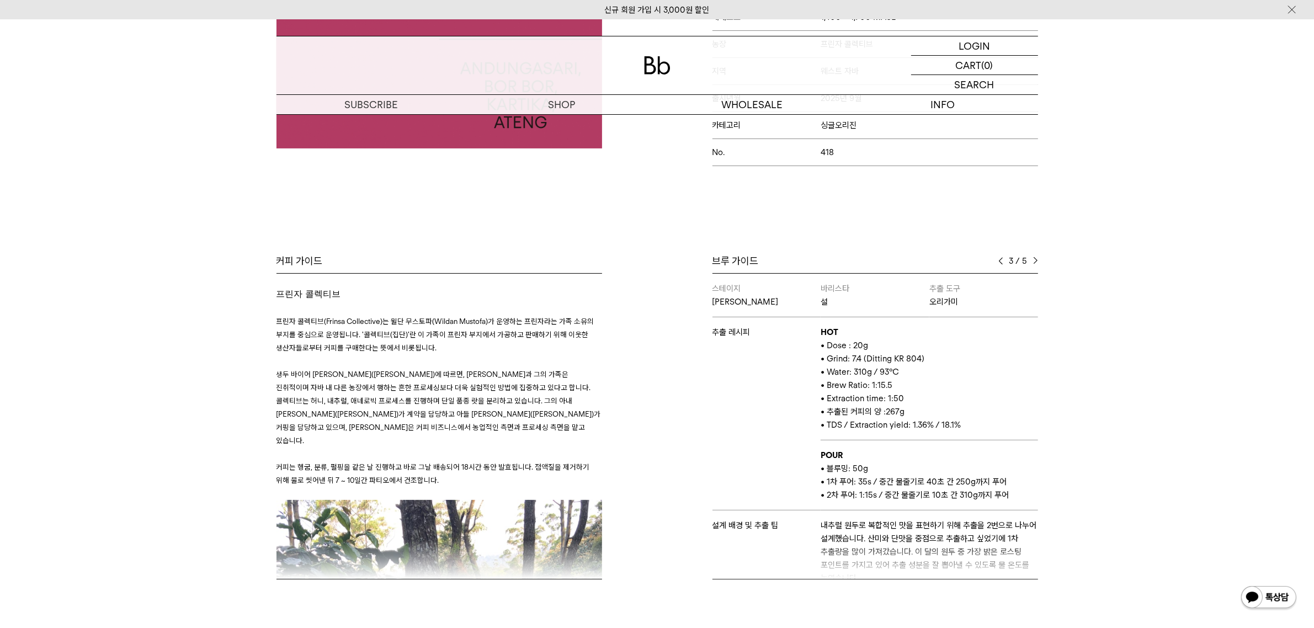
click at [1001, 257] on img at bounding box center [1001, 261] width 5 height 8
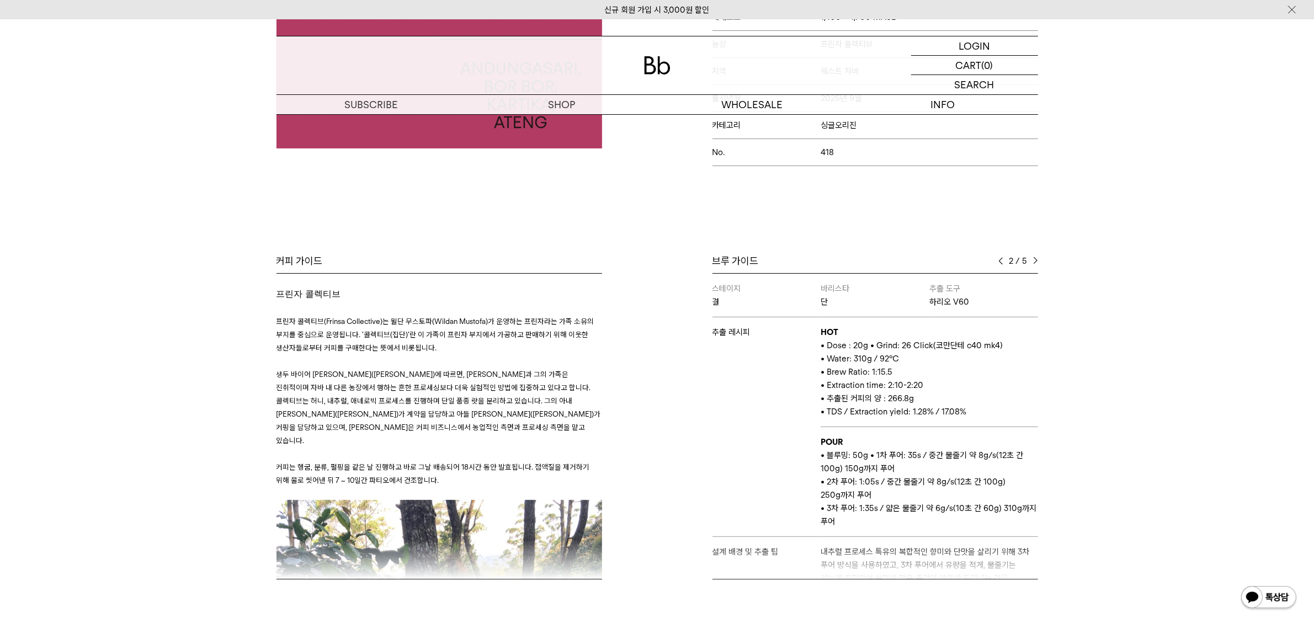
click at [1001, 257] on img at bounding box center [1001, 261] width 5 height 8
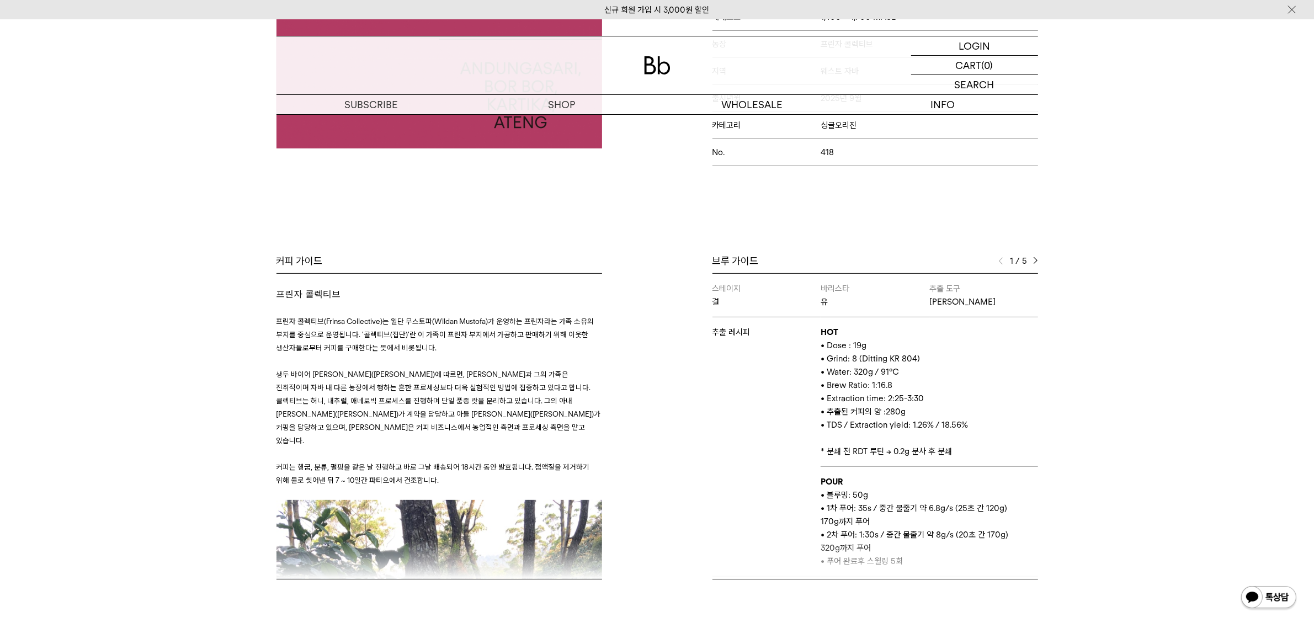
click at [1036, 257] on img at bounding box center [1035, 261] width 5 height 8
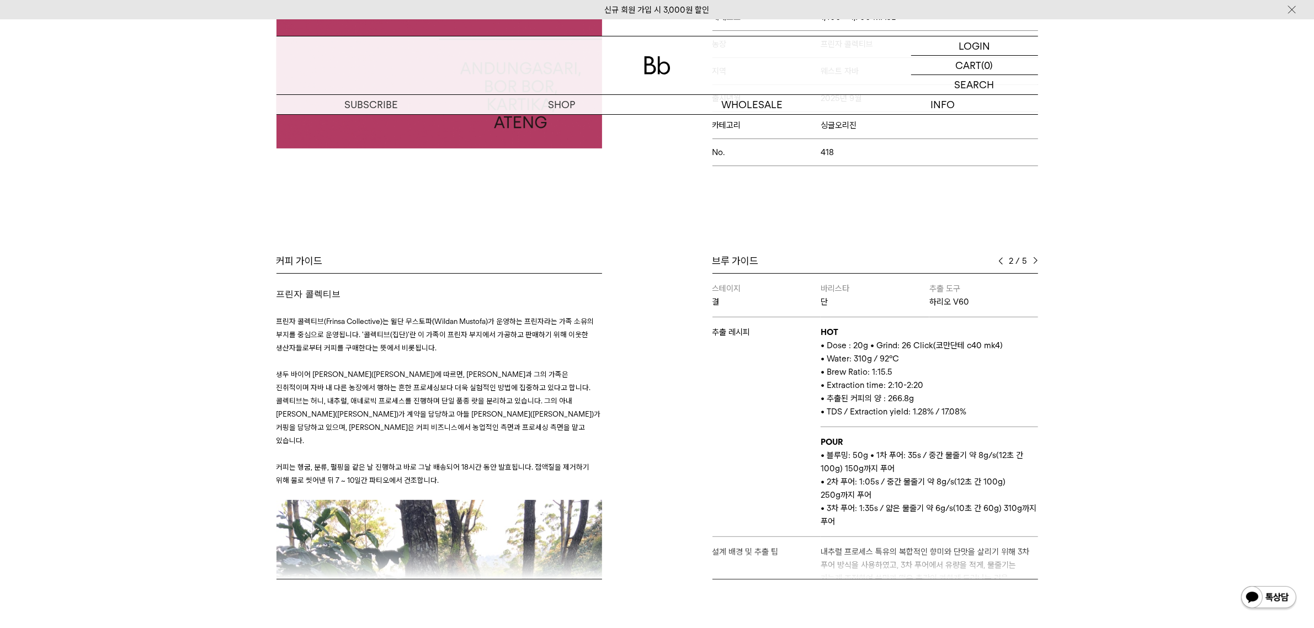
click at [1036, 257] on img at bounding box center [1035, 261] width 5 height 8
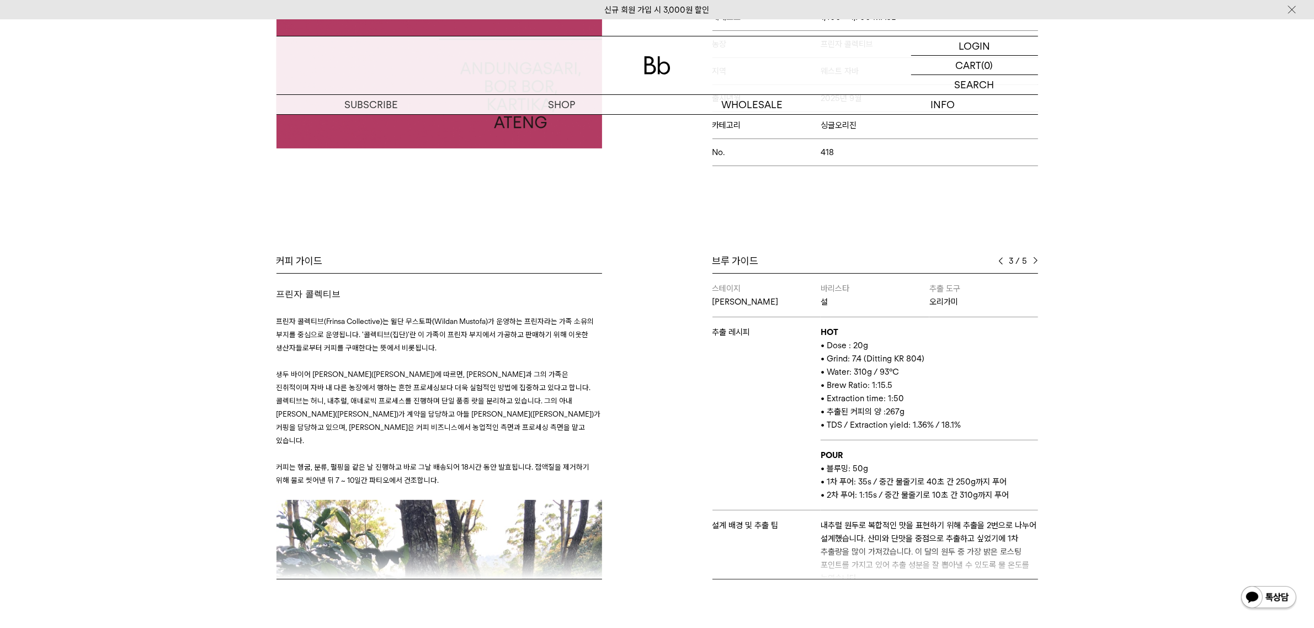
click at [1036, 257] on img at bounding box center [1035, 261] width 5 height 8
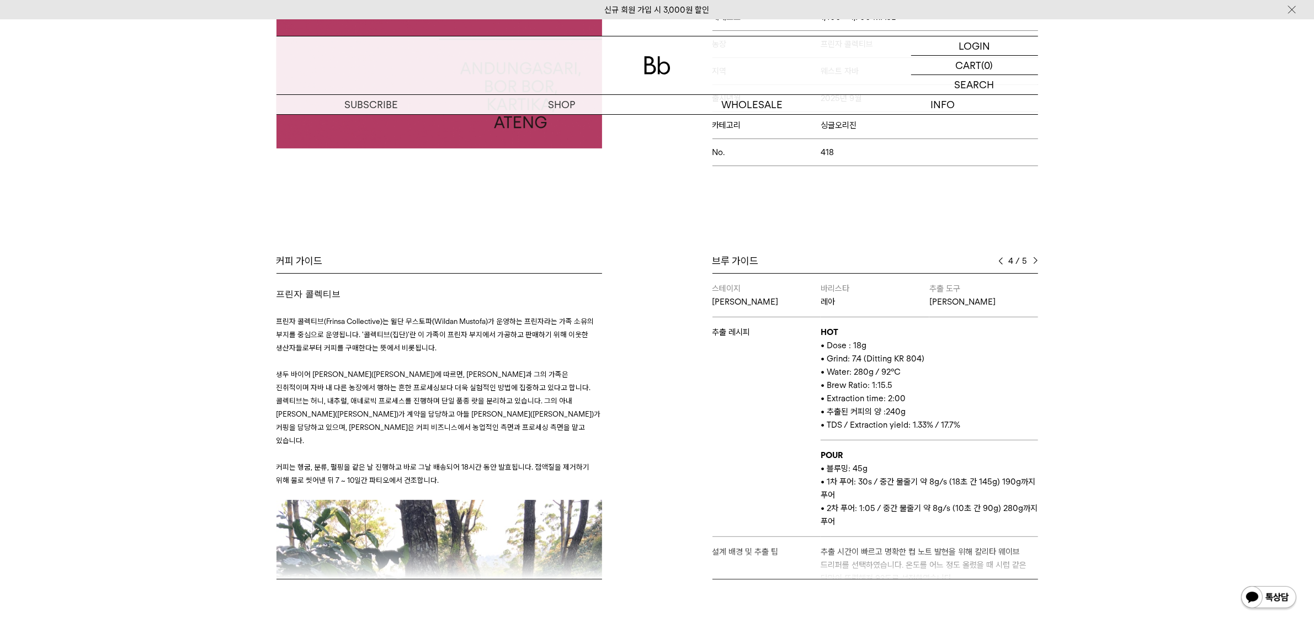
click at [1036, 257] on img at bounding box center [1035, 261] width 5 height 8
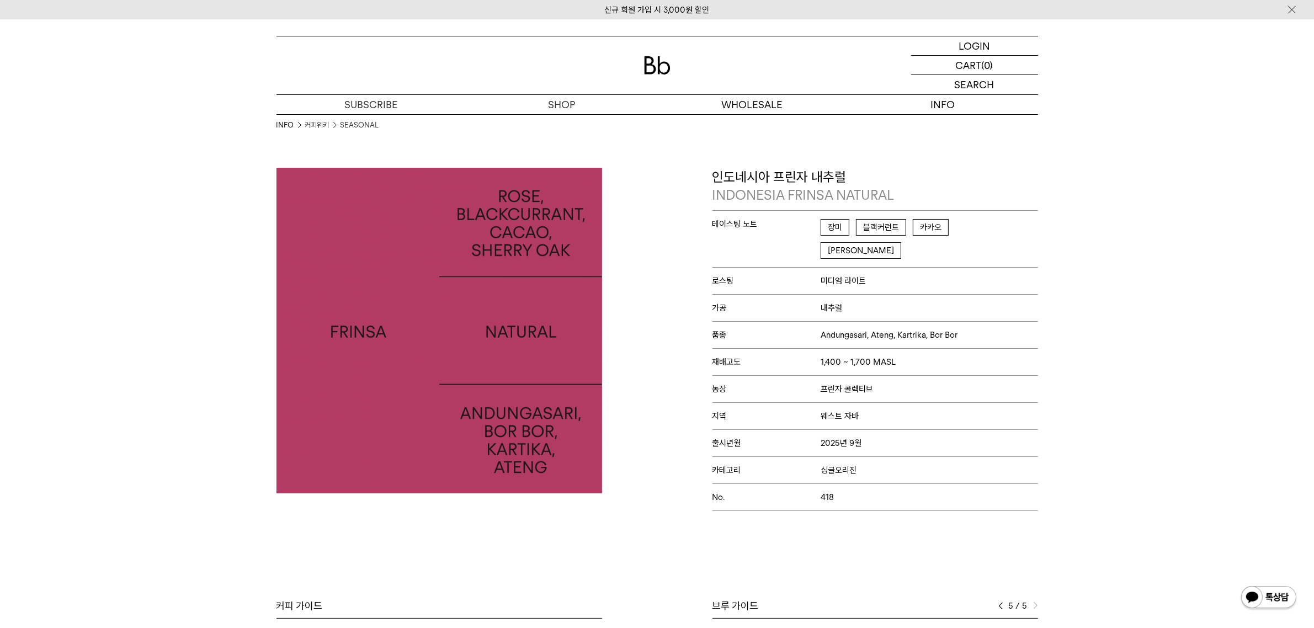
click at [307, 126] on link "커피위키" at bounding box center [317, 125] width 24 height 11
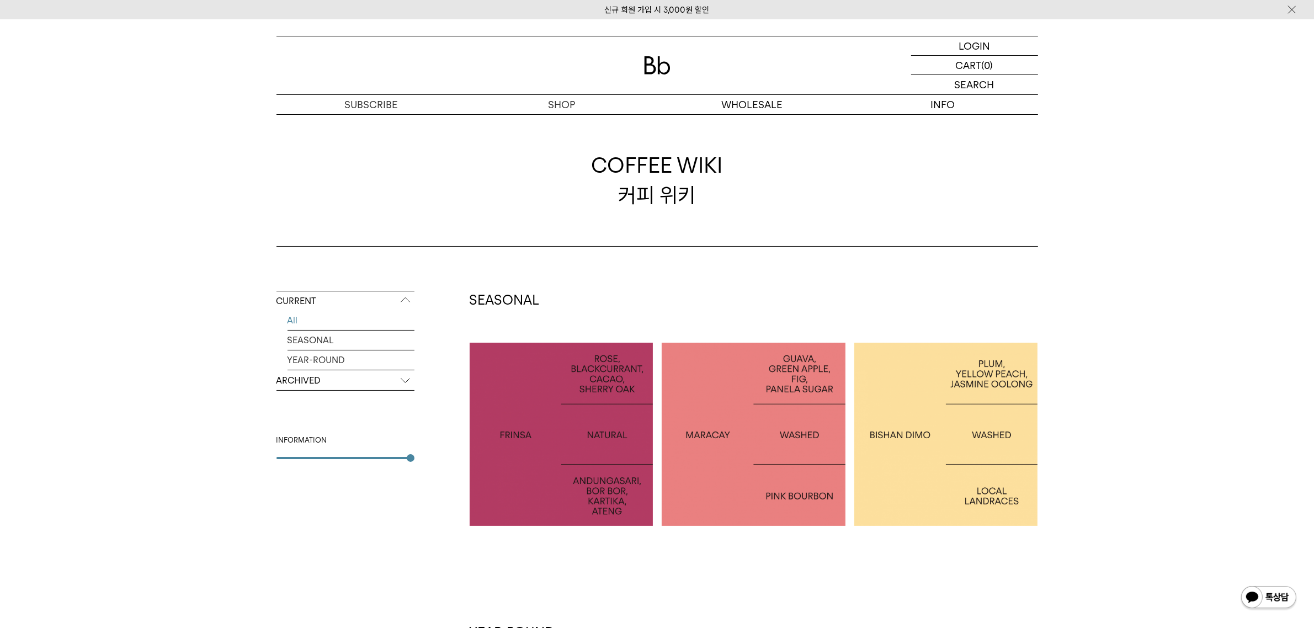
click at [718, 423] on div at bounding box center [754, 435] width 184 height 184
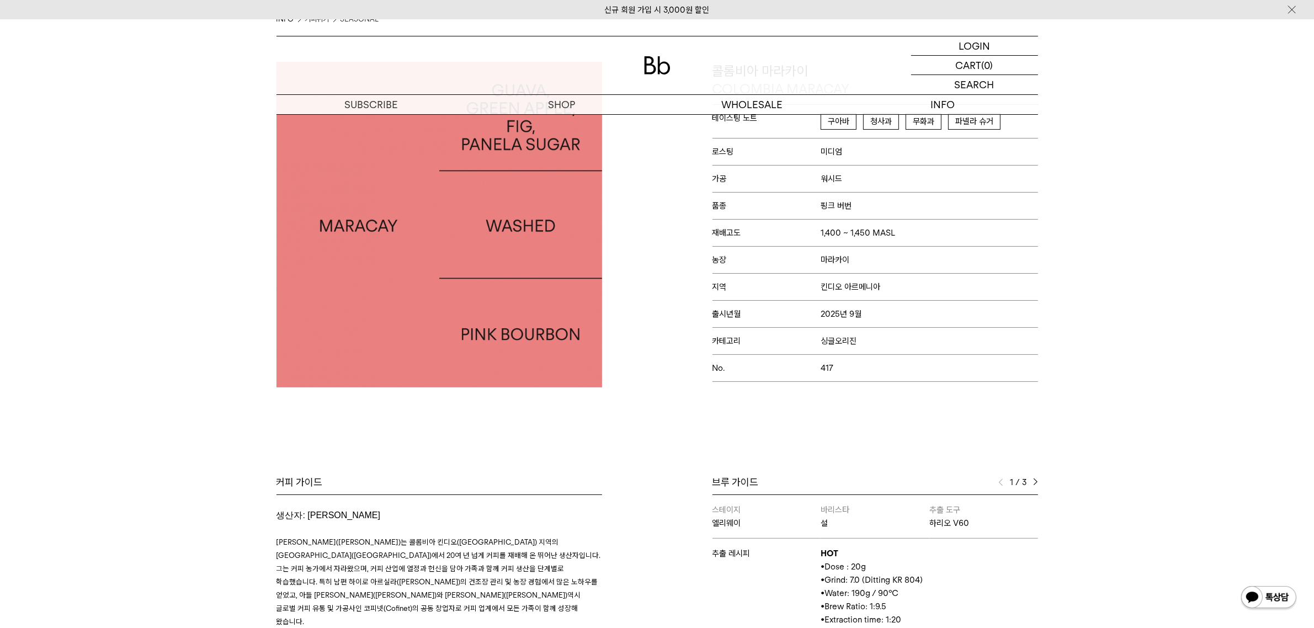
scroll to position [276, 0]
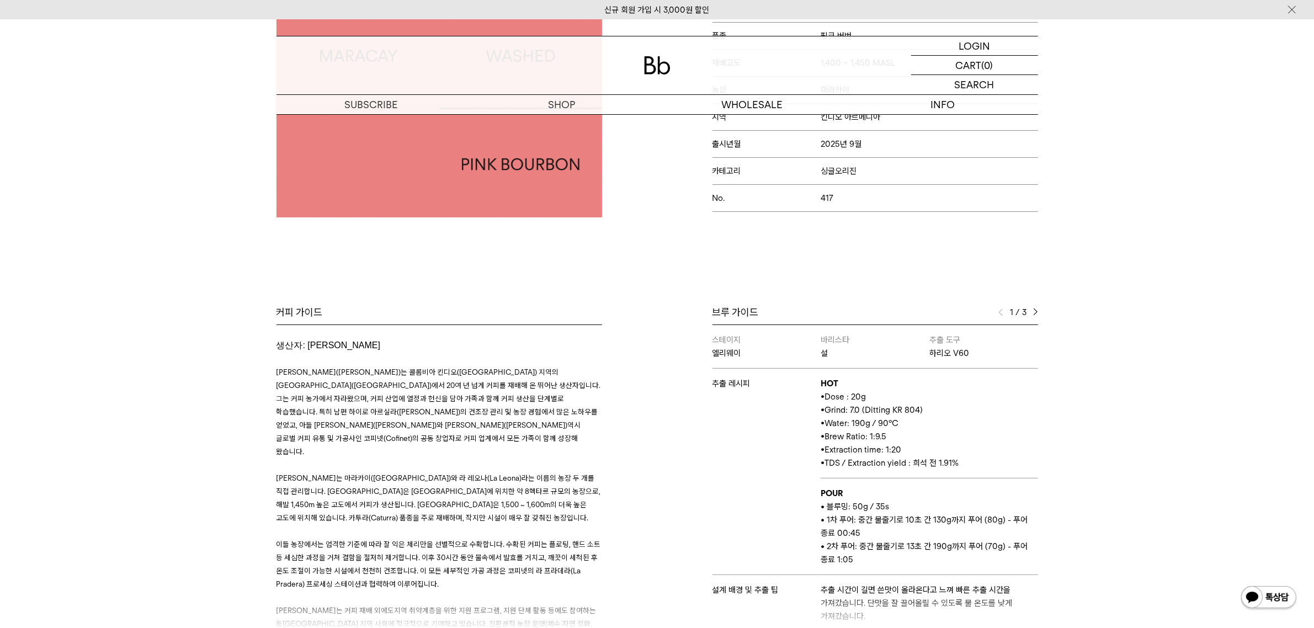
click at [1032, 311] on div "1 / 3" at bounding box center [1019, 312] width 40 height 13
click at [1033, 315] on img at bounding box center [1035, 313] width 5 height 8
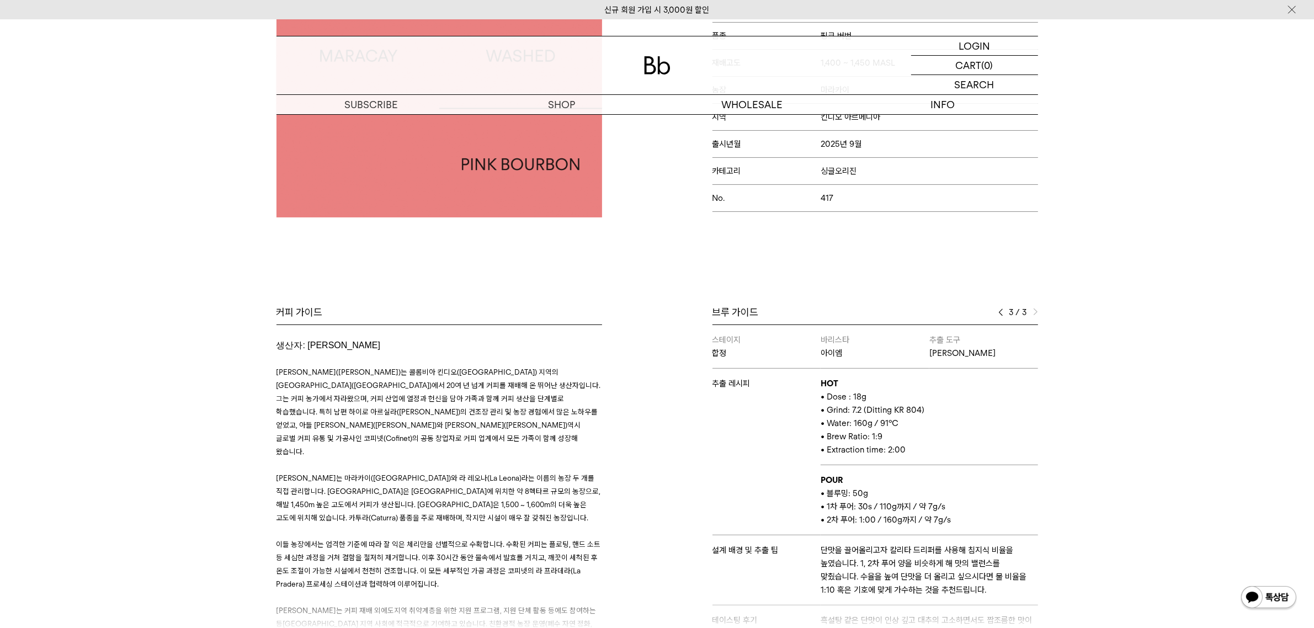
click at [1000, 315] on img at bounding box center [1001, 313] width 5 height 8
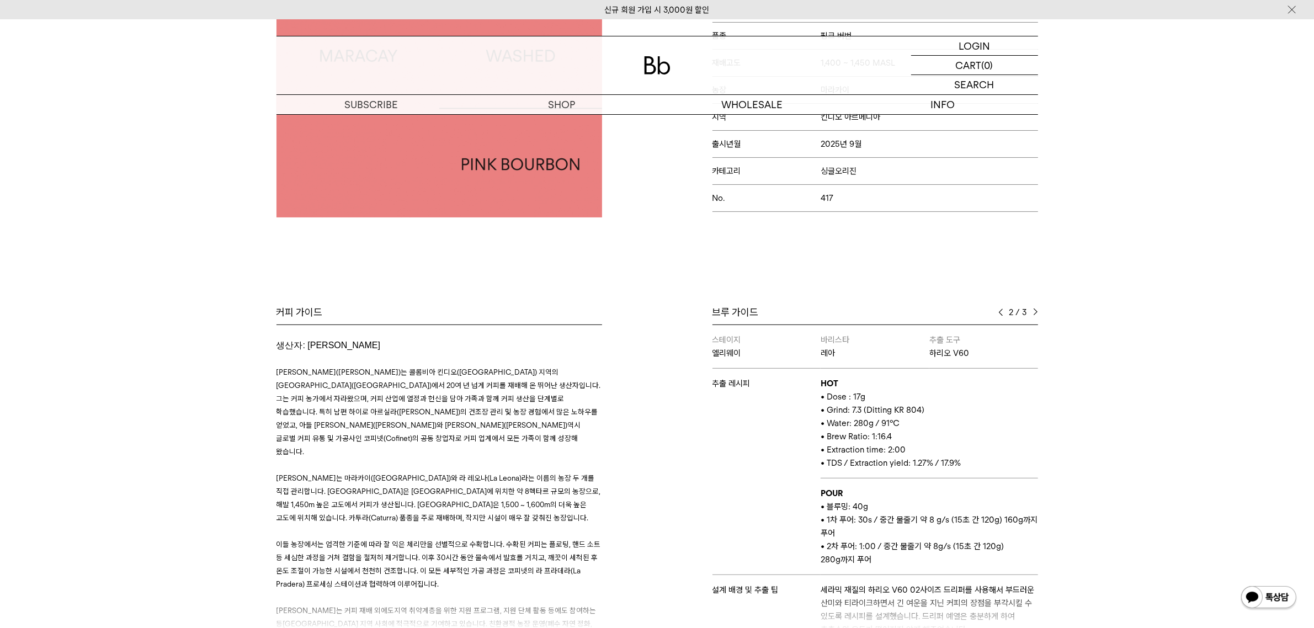
click at [1000, 315] on img at bounding box center [1001, 313] width 5 height 8
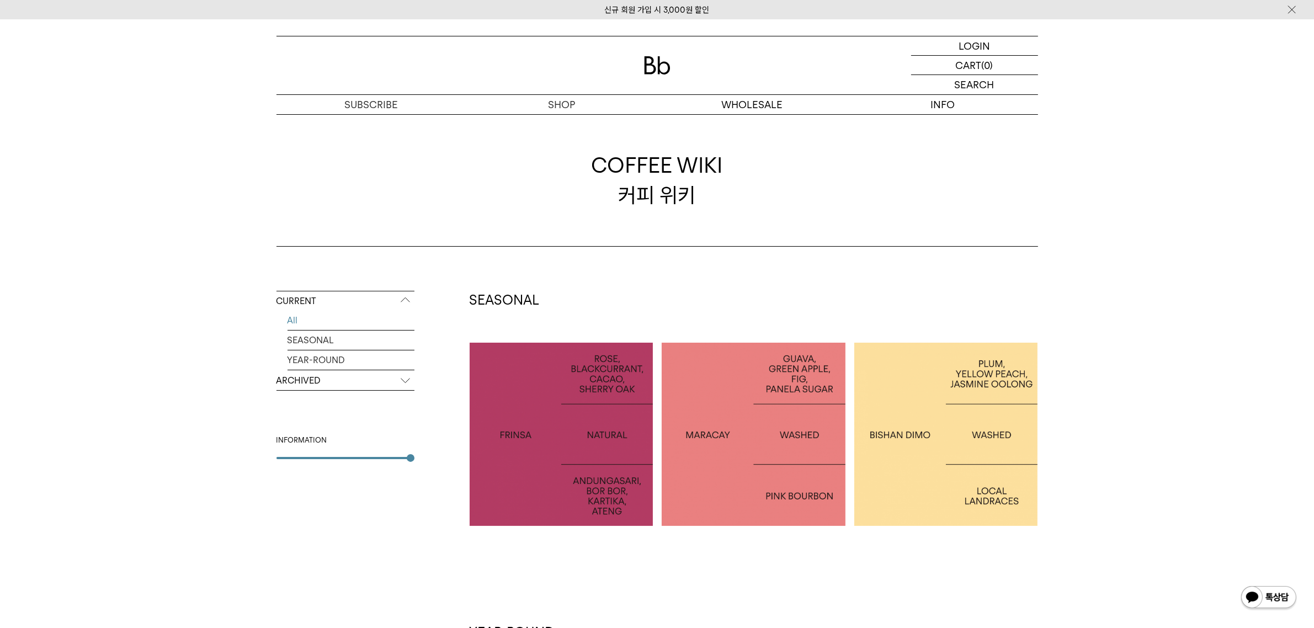
click at [903, 406] on div at bounding box center [947, 435] width 184 height 184
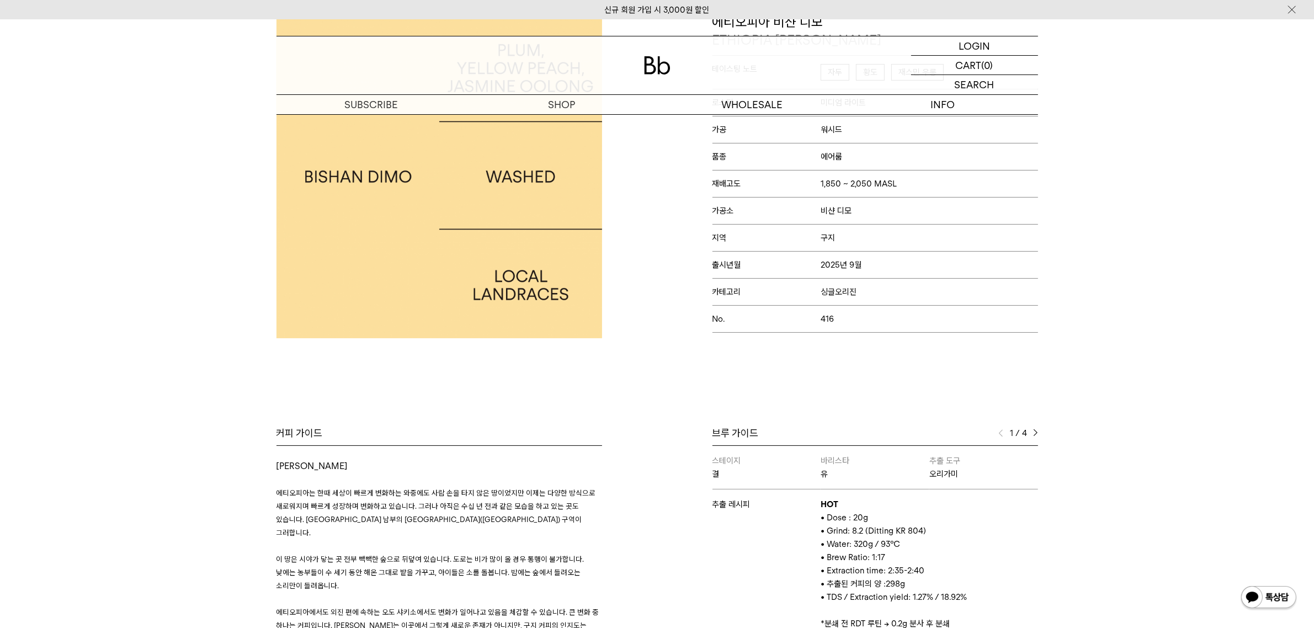
scroll to position [207, 0]
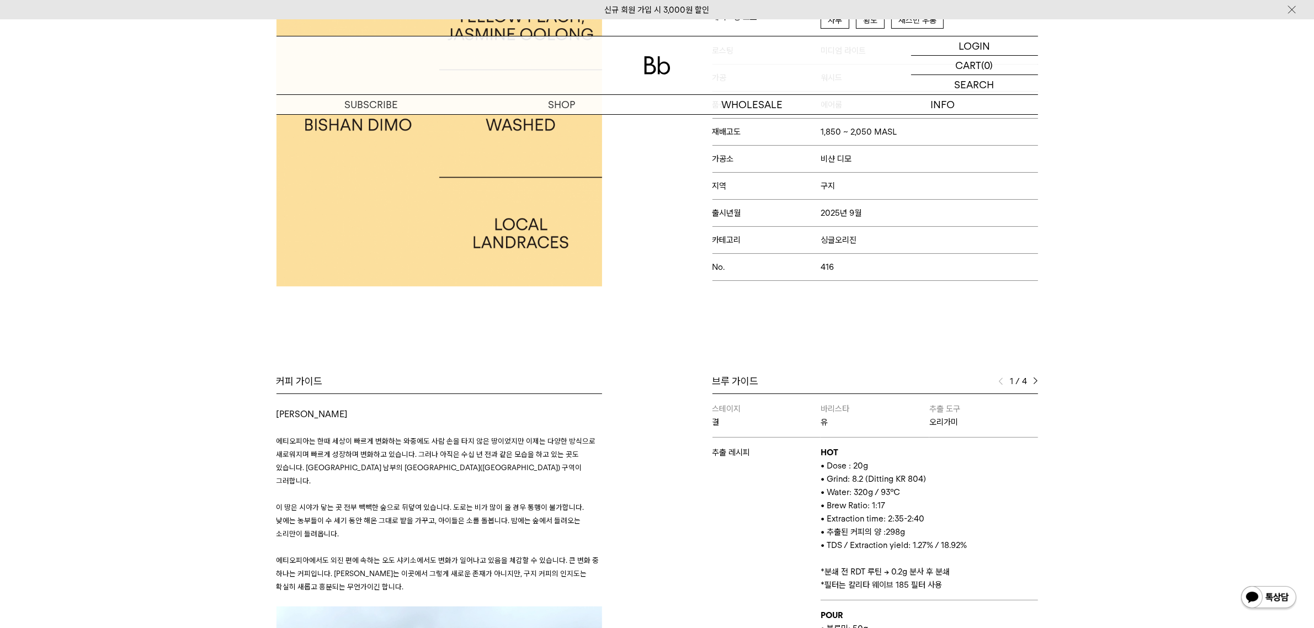
click at [1038, 380] on img at bounding box center [1035, 382] width 5 height 8
